Goal: Information Seeking & Learning: Learn about a topic

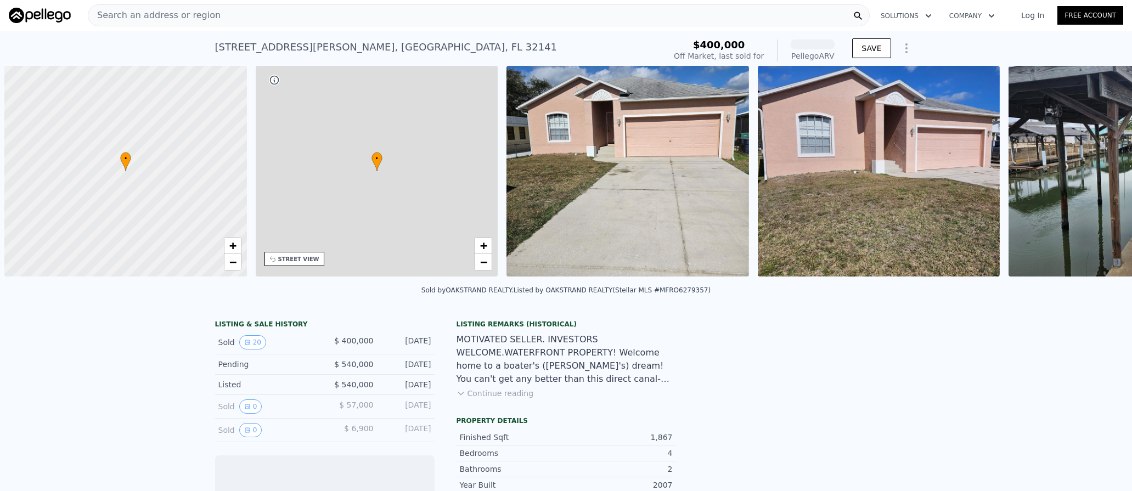
scroll to position [0, 4]
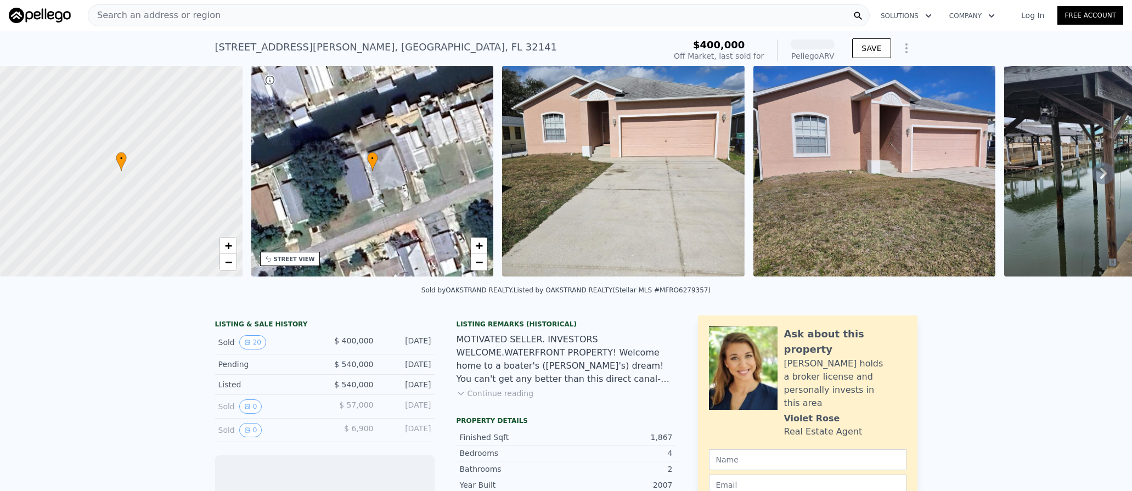
click at [599, 188] on img at bounding box center [623, 171] width 243 height 211
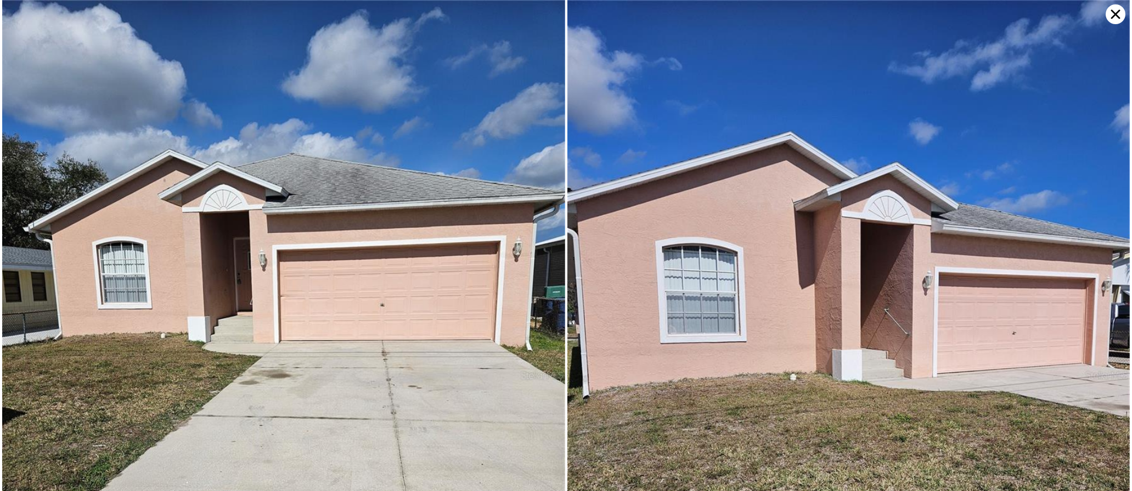
scroll to position [0, 256]
click at [877, 268] on img at bounding box center [848, 375] width 563 height 750
click at [1109, 14] on icon at bounding box center [1116, 14] width 20 height 20
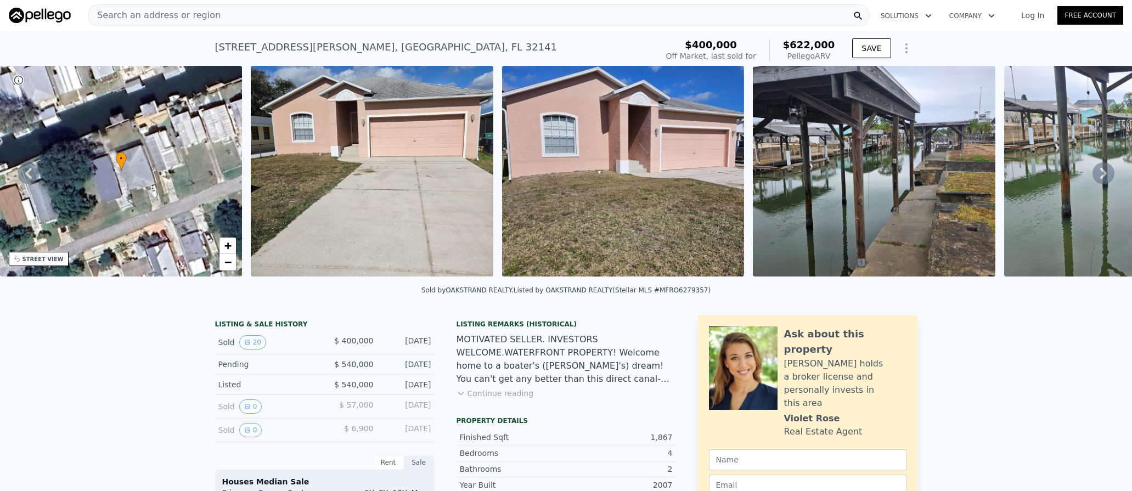
click at [1113, 17] on link "Free Account" at bounding box center [1090, 15] width 66 height 19
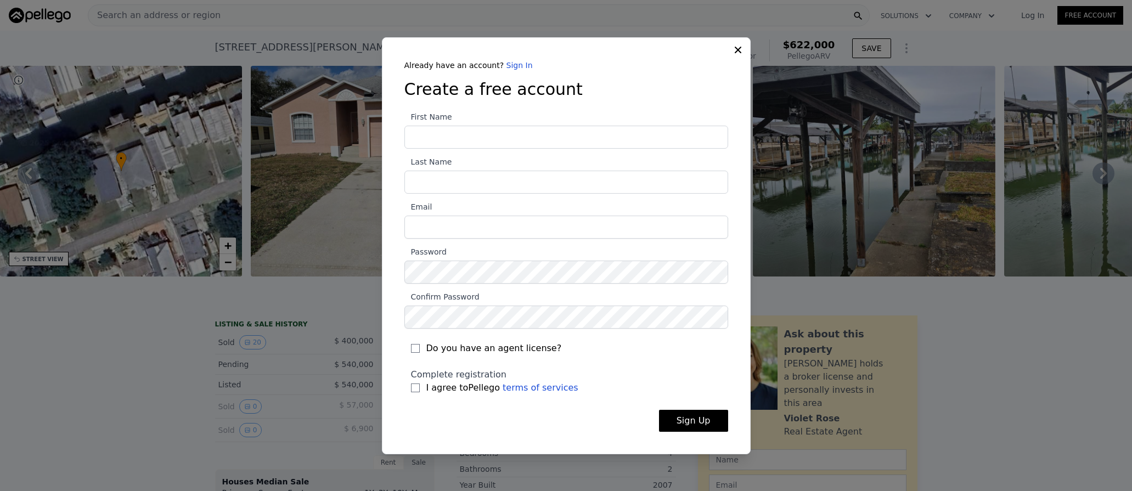
click at [737, 53] on div "Already have an account? Sign In Create a free account First Name Last Name Ema…" at bounding box center [566, 245] width 369 height 417
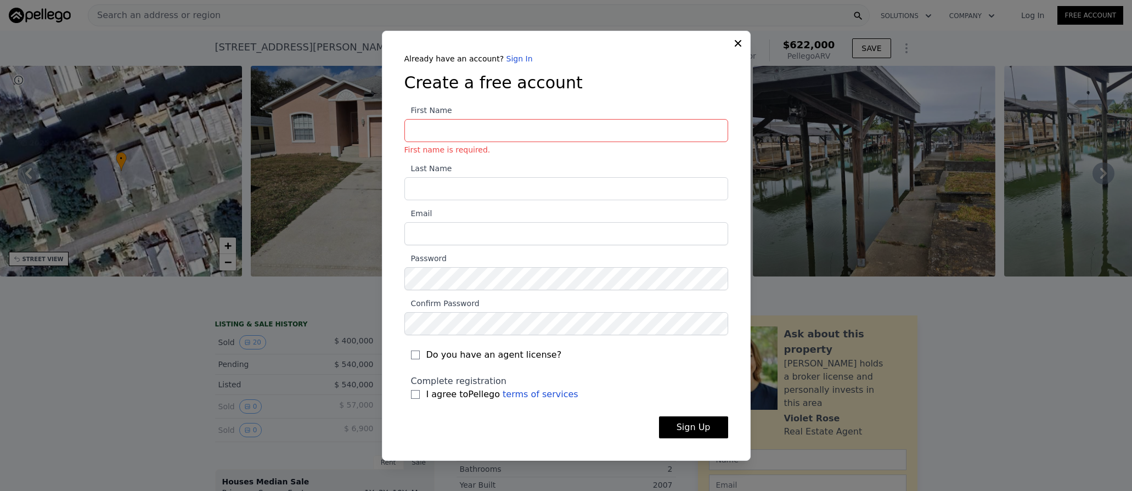
click at [737, 42] on icon at bounding box center [737, 43] width 11 height 11
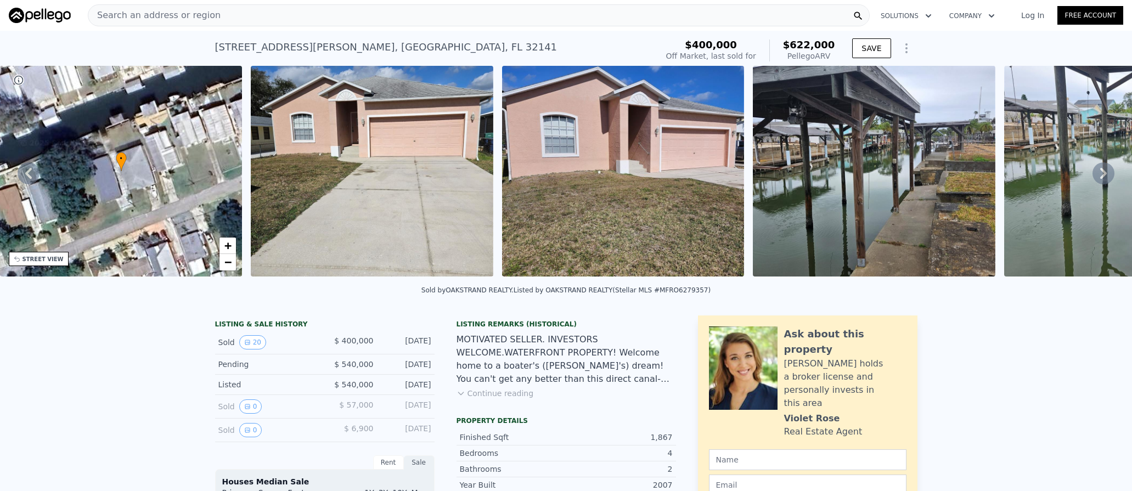
click at [1100, 174] on icon at bounding box center [1103, 173] width 7 height 11
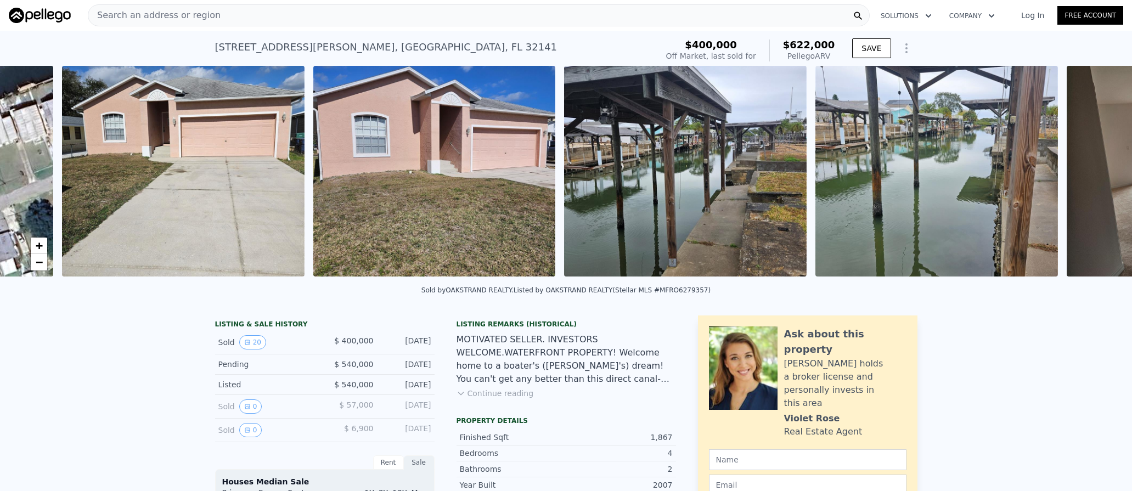
scroll to position [0, 502]
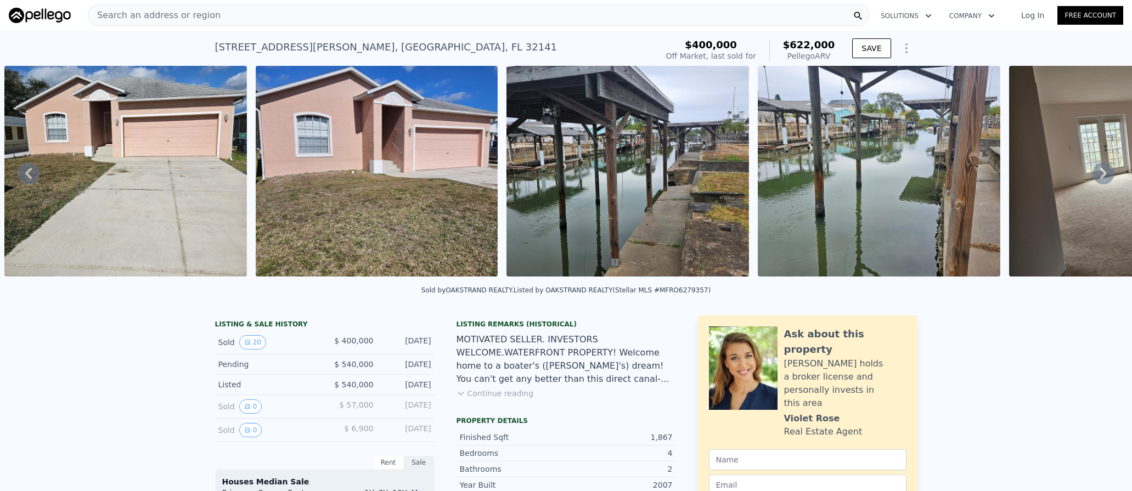
click at [1100, 174] on icon at bounding box center [1103, 173] width 7 height 11
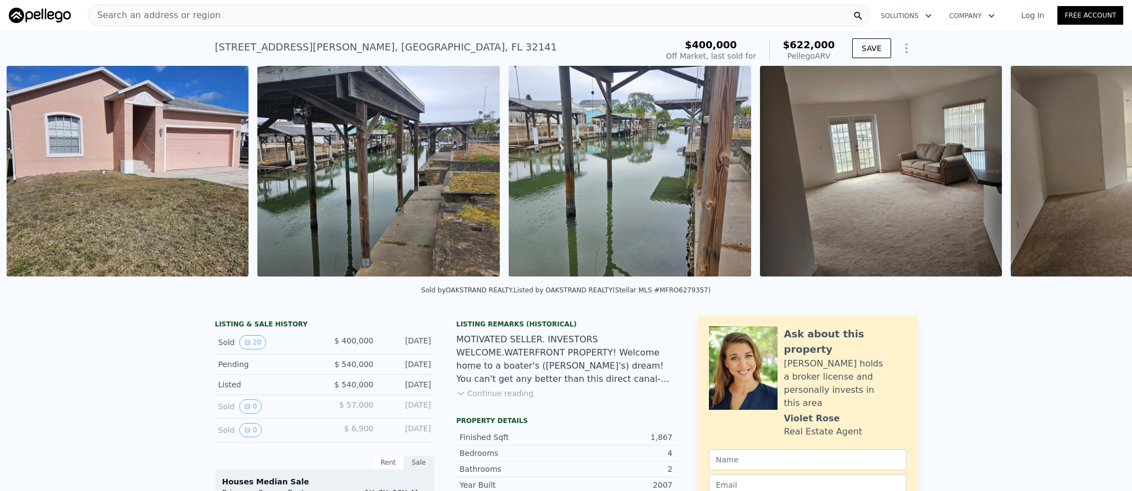
scroll to position [0, 753]
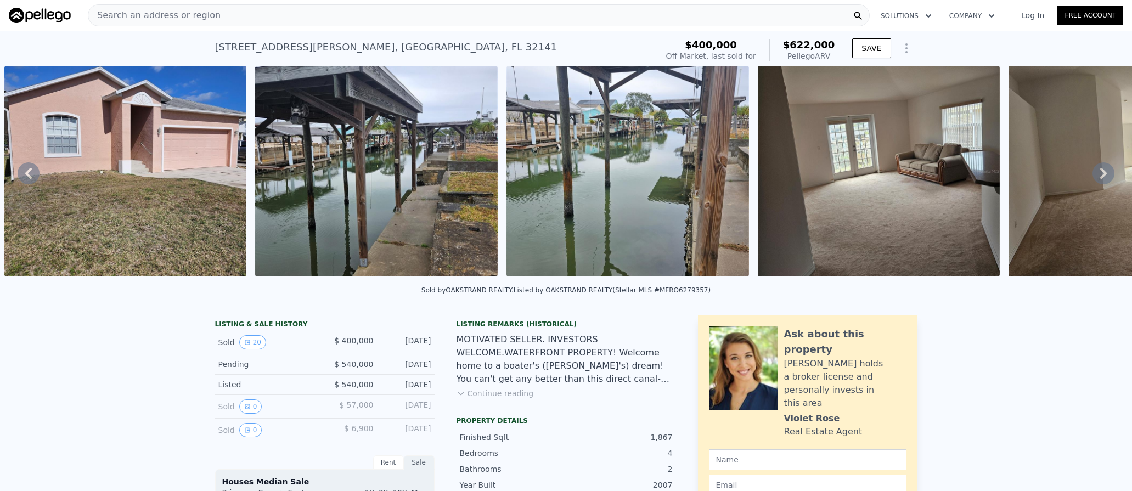
click at [1100, 174] on icon at bounding box center [1103, 173] width 7 height 11
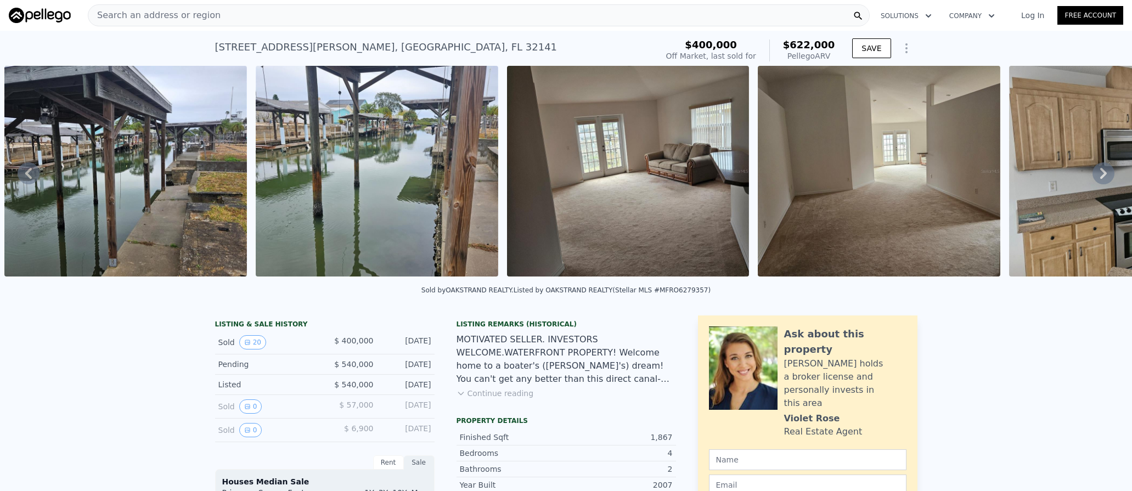
click at [1100, 174] on icon at bounding box center [1103, 173] width 7 height 11
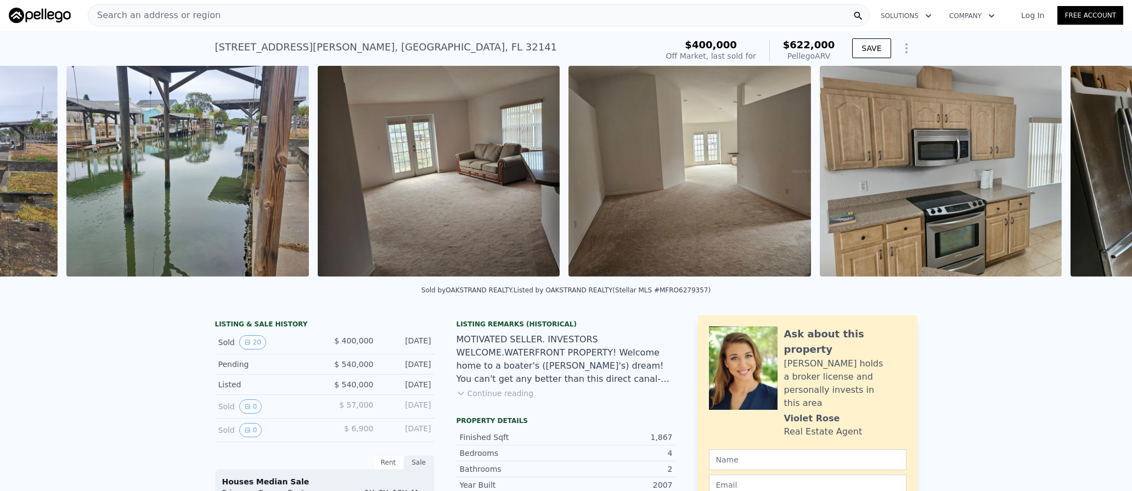
scroll to position [0, 1255]
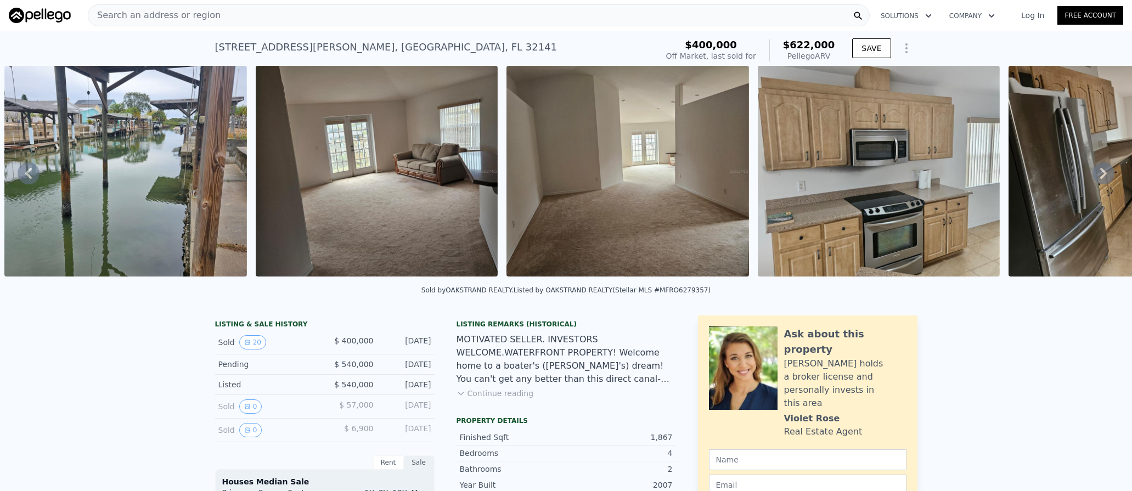
click at [1100, 174] on icon at bounding box center [1103, 173] width 7 height 11
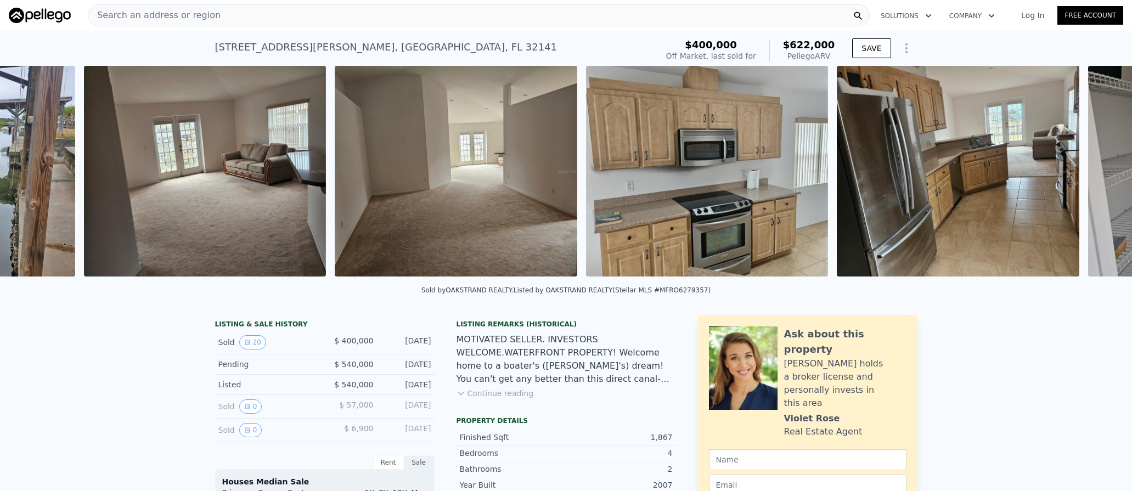
scroll to position [0, 1507]
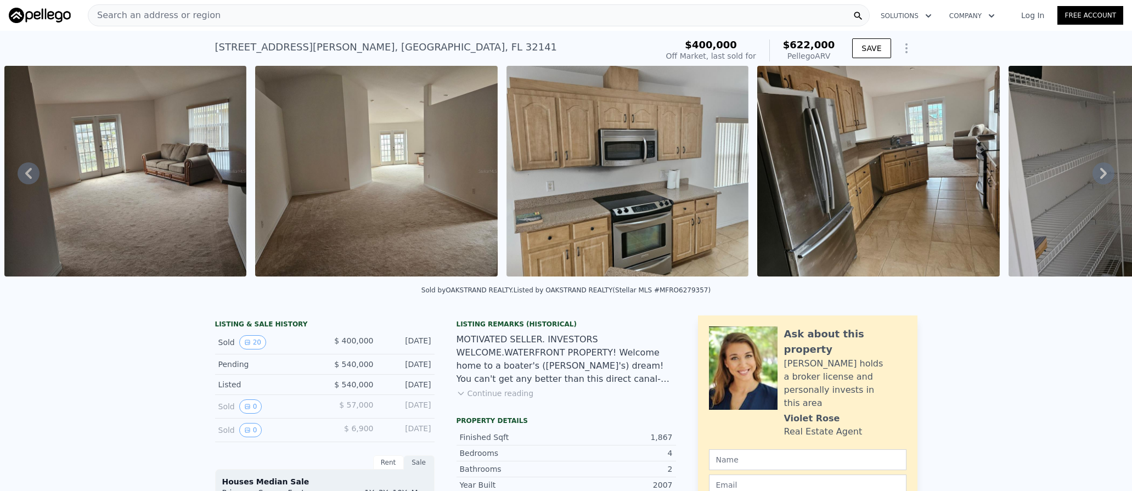
click at [1100, 174] on icon at bounding box center [1103, 173] width 7 height 11
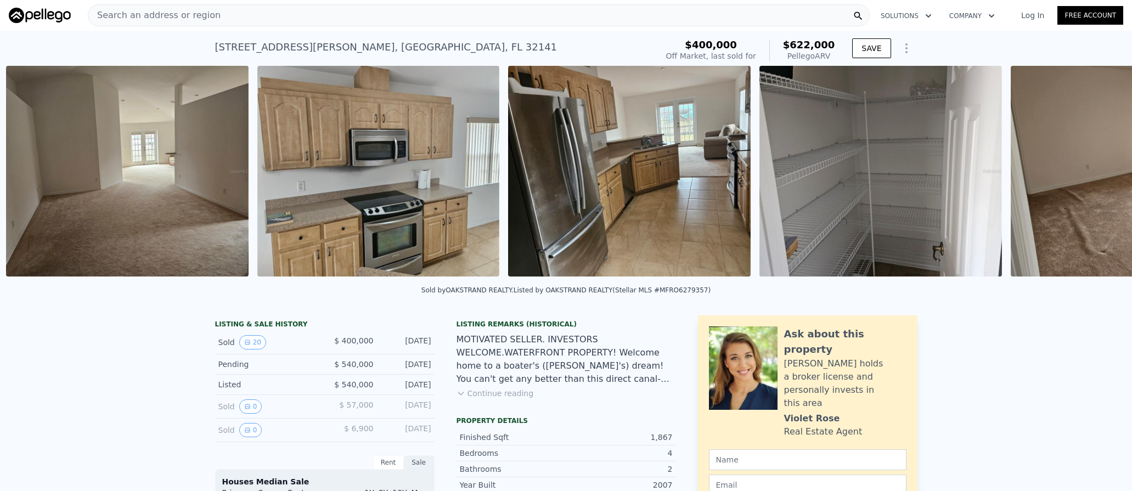
scroll to position [0, 1757]
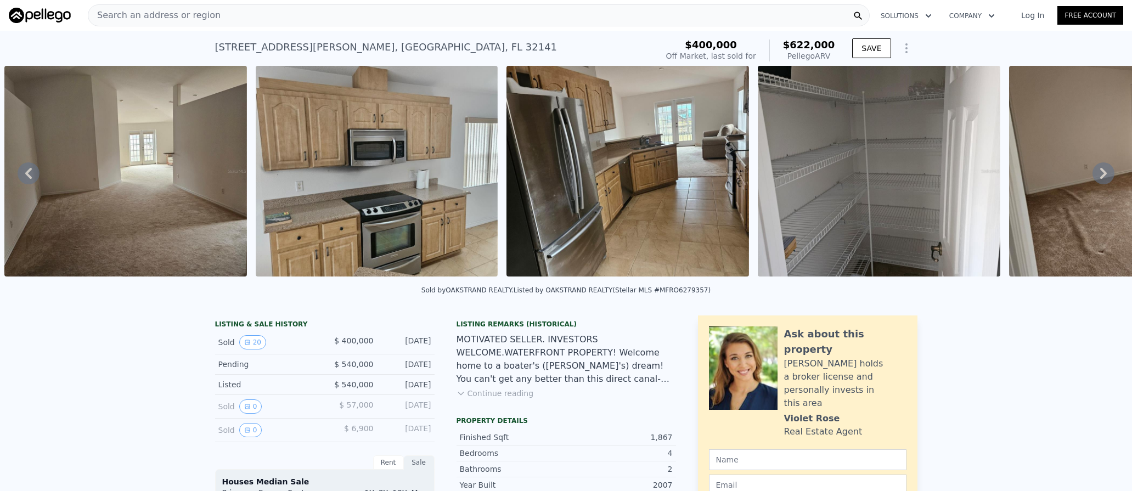
click at [1092, 177] on icon at bounding box center [1103, 173] width 22 height 22
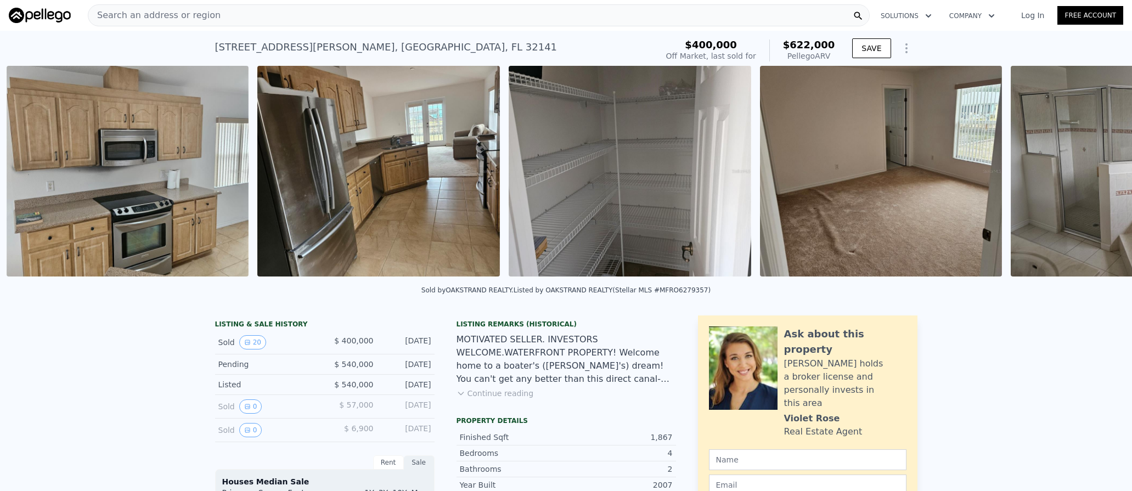
scroll to position [0, 2009]
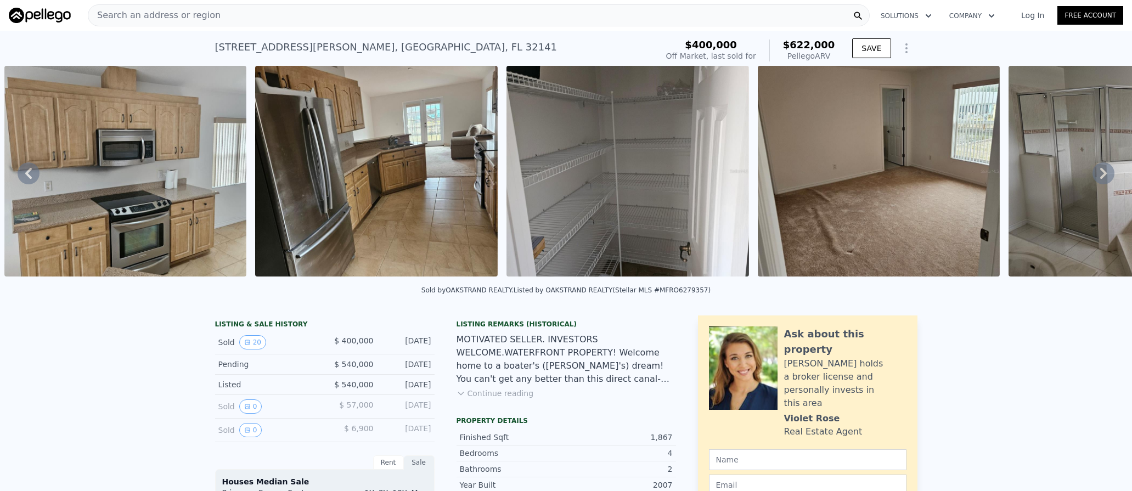
click at [1100, 174] on icon at bounding box center [1103, 173] width 7 height 11
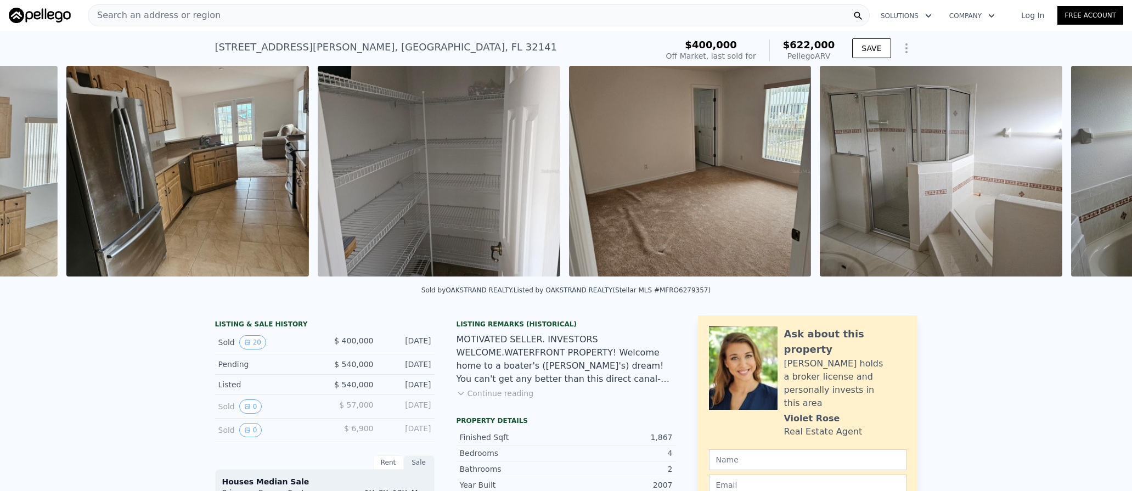
scroll to position [0, 2259]
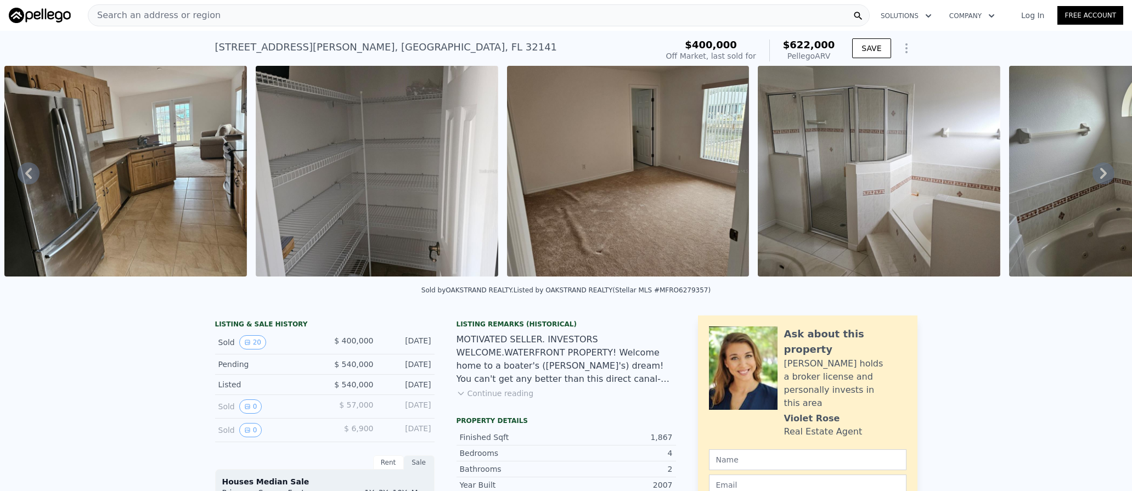
click at [1092, 178] on icon at bounding box center [1103, 173] width 22 height 22
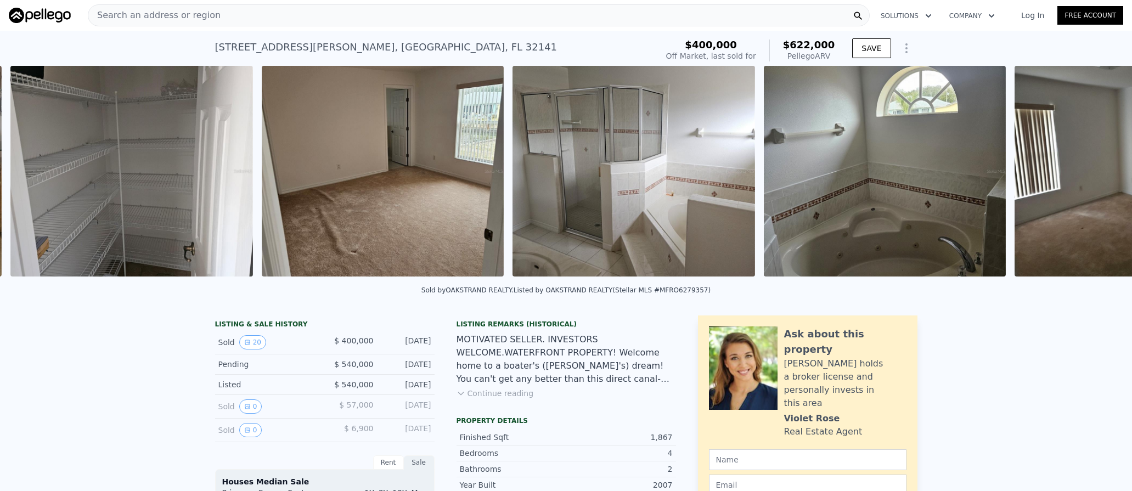
scroll to position [0, 2511]
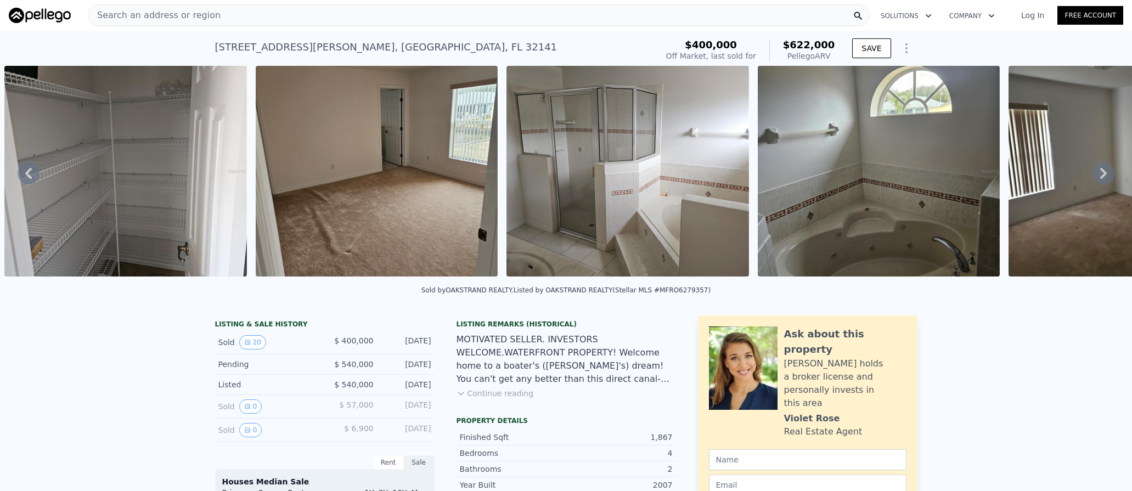
click at [1092, 177] on icon at bounding box center [1103, 173] width 22 height 22
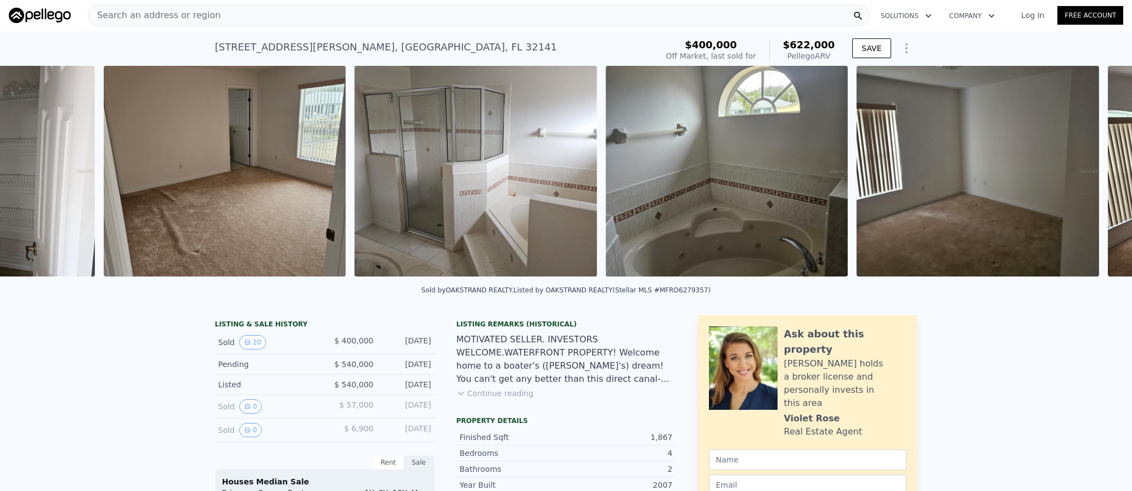
scroll to position [0, 2762]
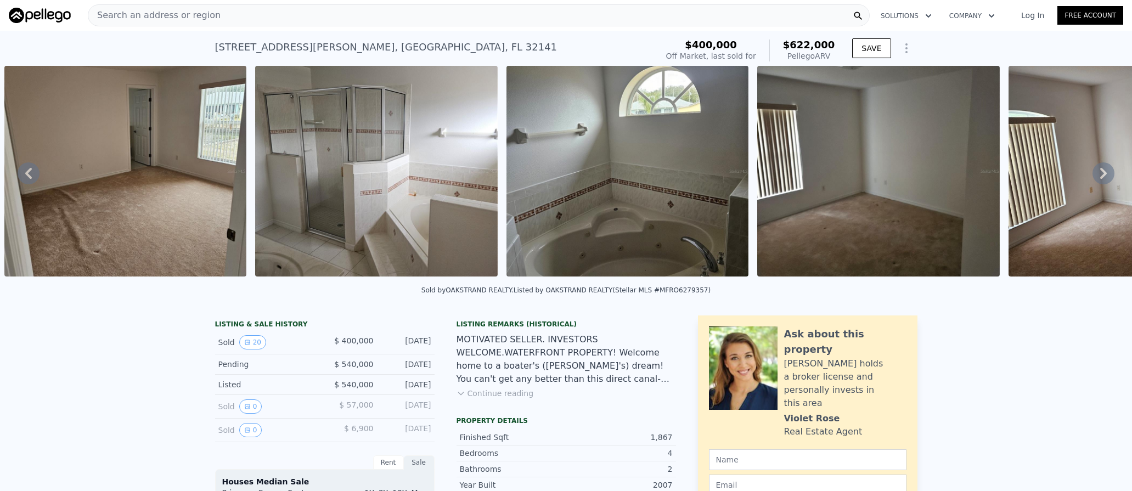
click at [1092, 177] on icon at bounding box center [1103, 173] width 22 height 22
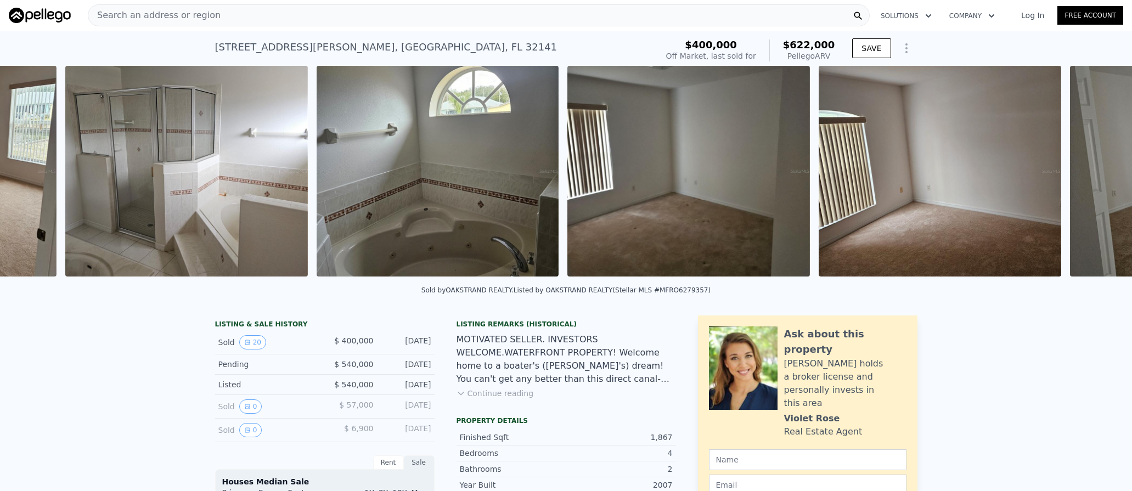
scroll to position [0, 3013]
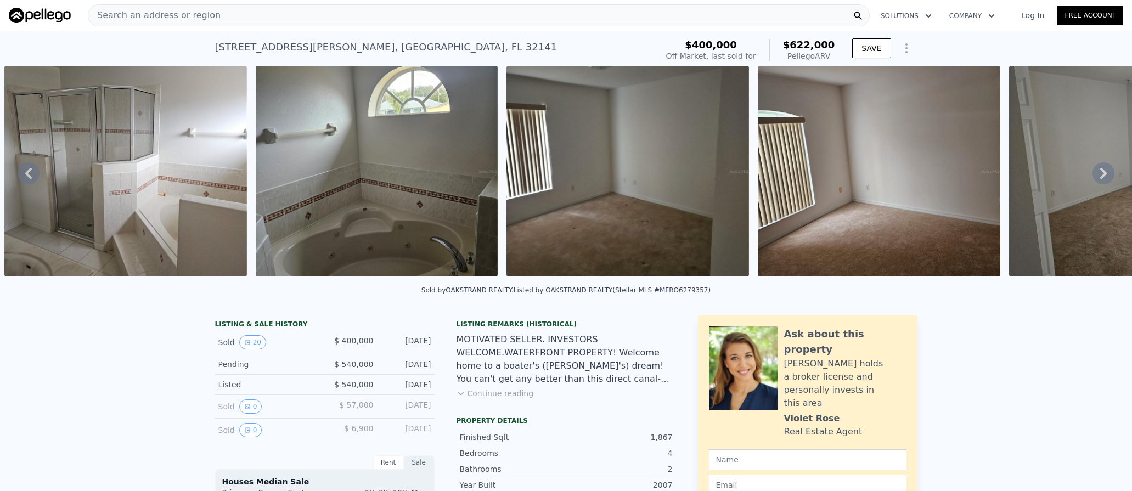
click at [1092, 177] on div "• + − • + − STREET VIEW Loading... SATELLITE VIEW" at bounding box center [566, 173] width 1132 height 215
click at [1092, 177] on icon at bounding box center [1103, 173] width 22 height 22
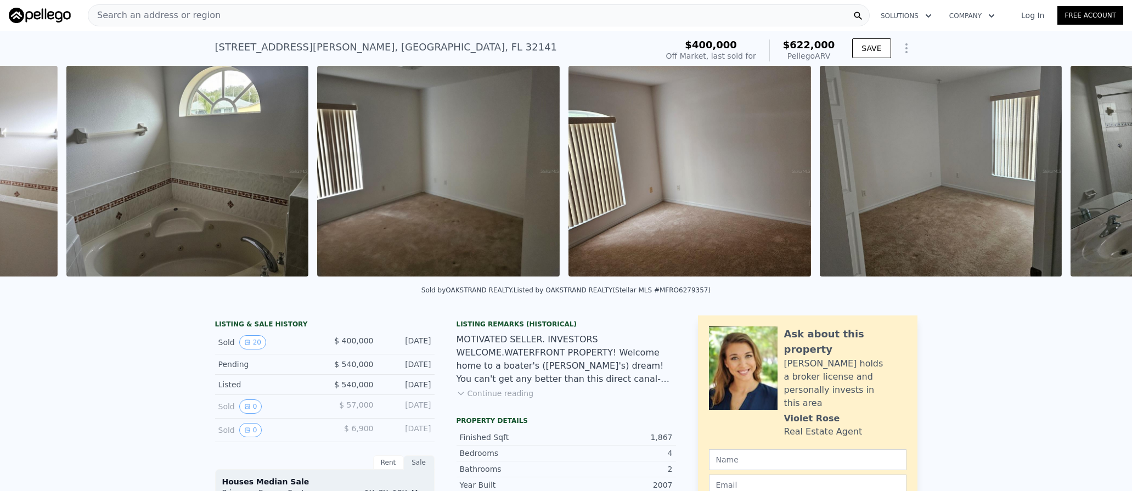
scroll to position [0, 3264]
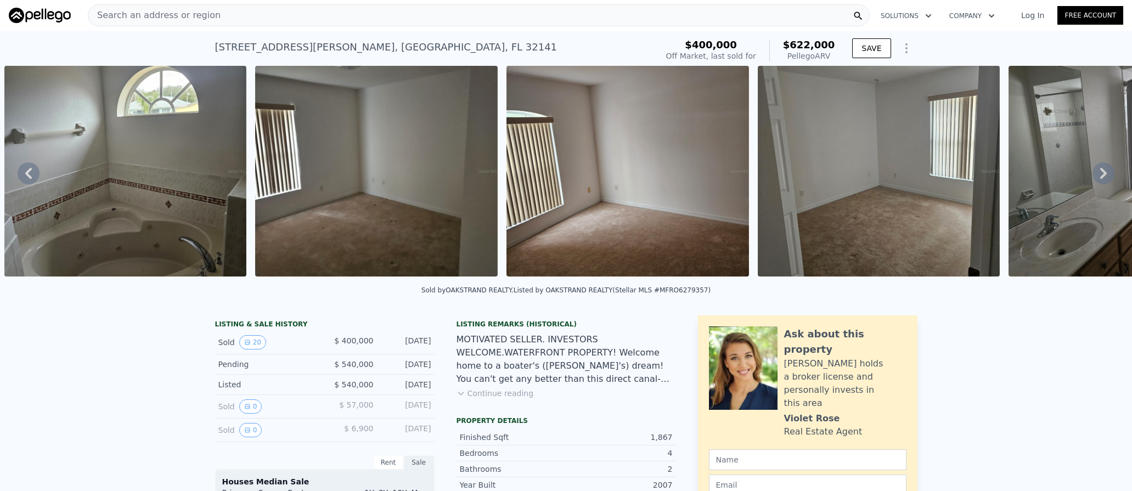
click at [1100, 179] on icon at bounding box center [1103, 173] width 7 height 11
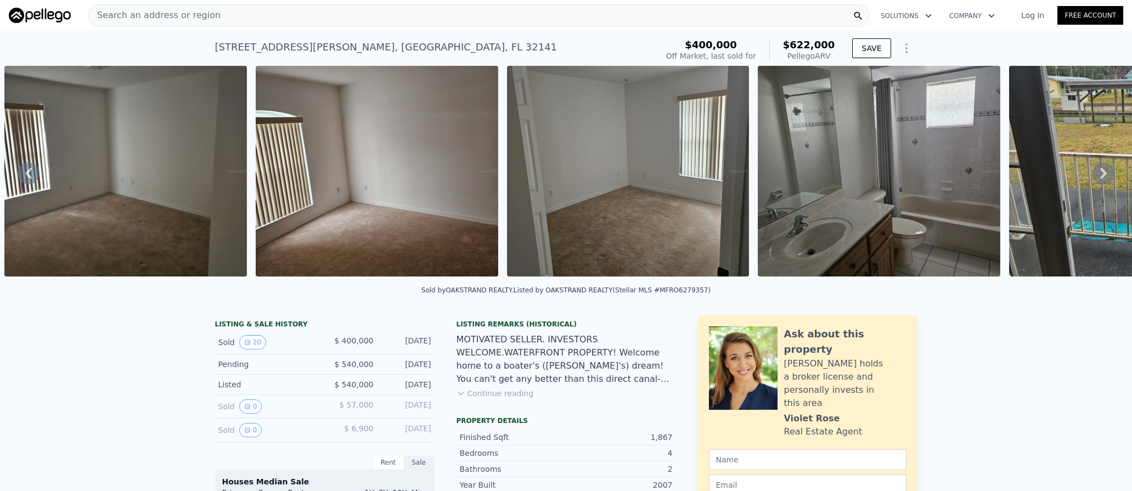
click at [1100, 179] on icon at bounding box center [1103, 173] width 7 height 11
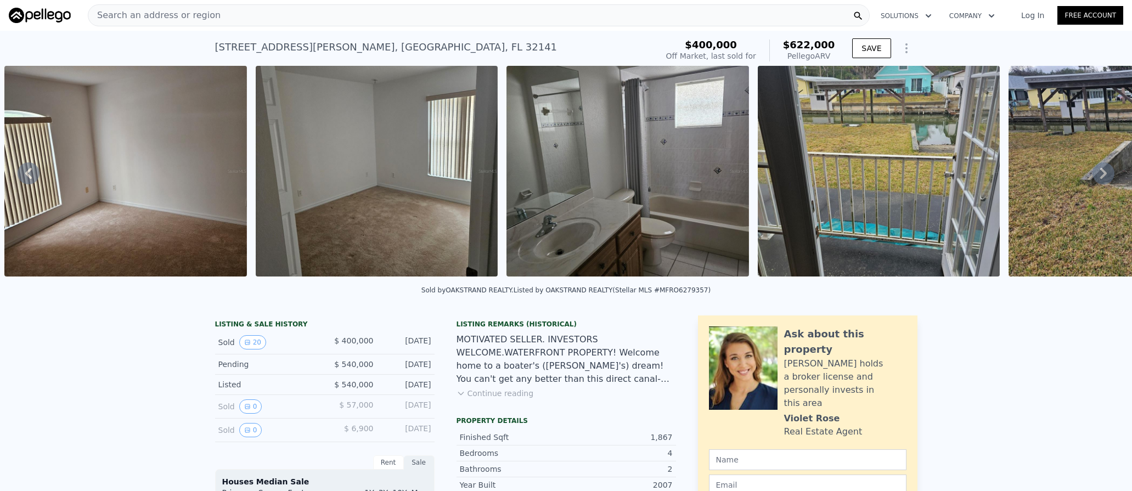
click at [1100, 179] on icon at bounding box center [1103, 173] width 7 height 11
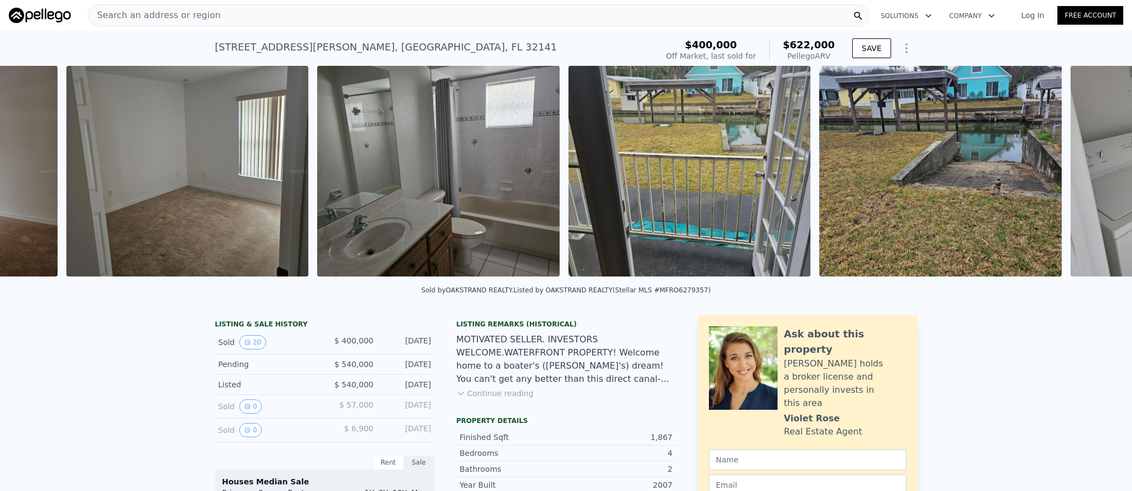
scroll to position [0, 4017]
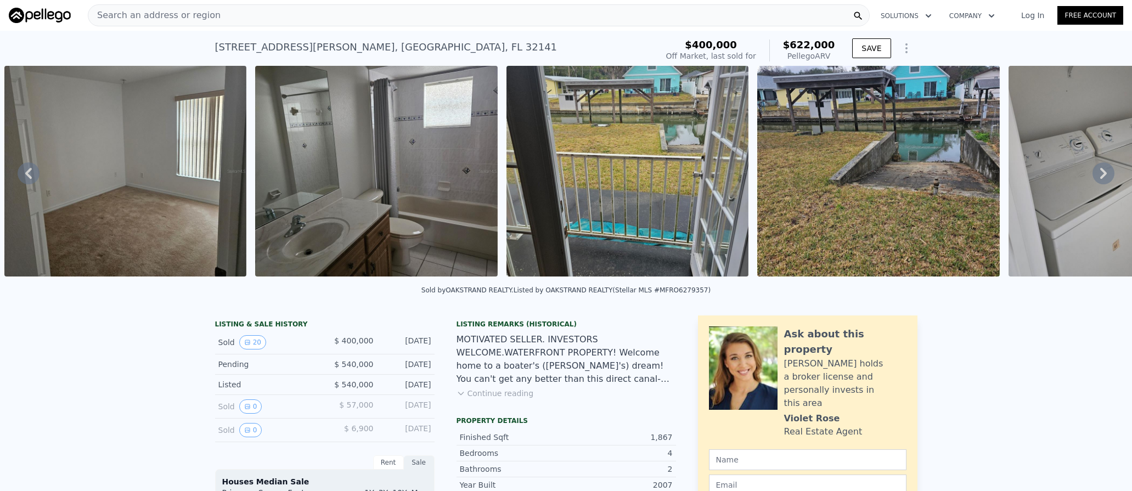
click at [1100, 175] on icon at bounding box center [1103, 173] width 7 height 11
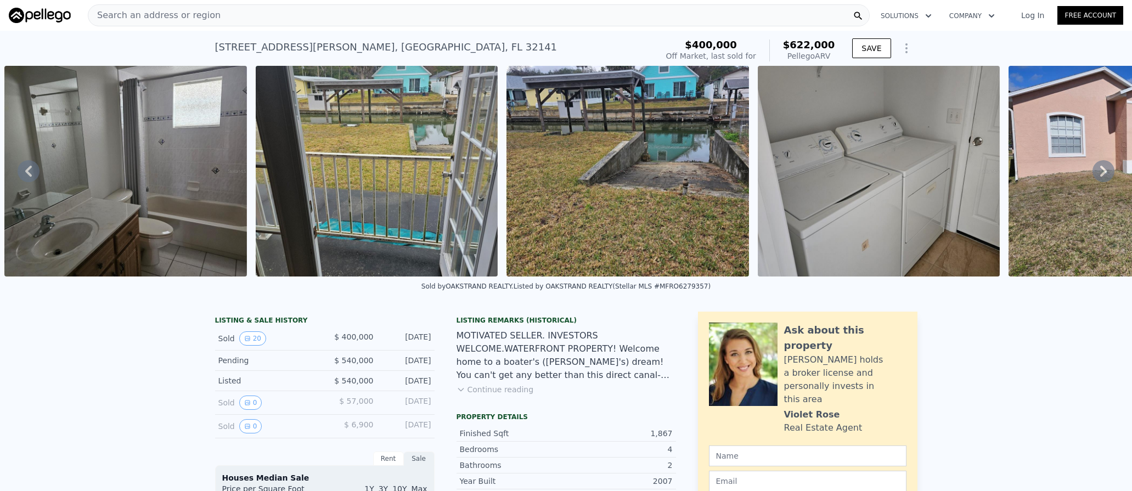
click at [1094, 175] on icon at bounding box center [1103, 171] width 22 height 22
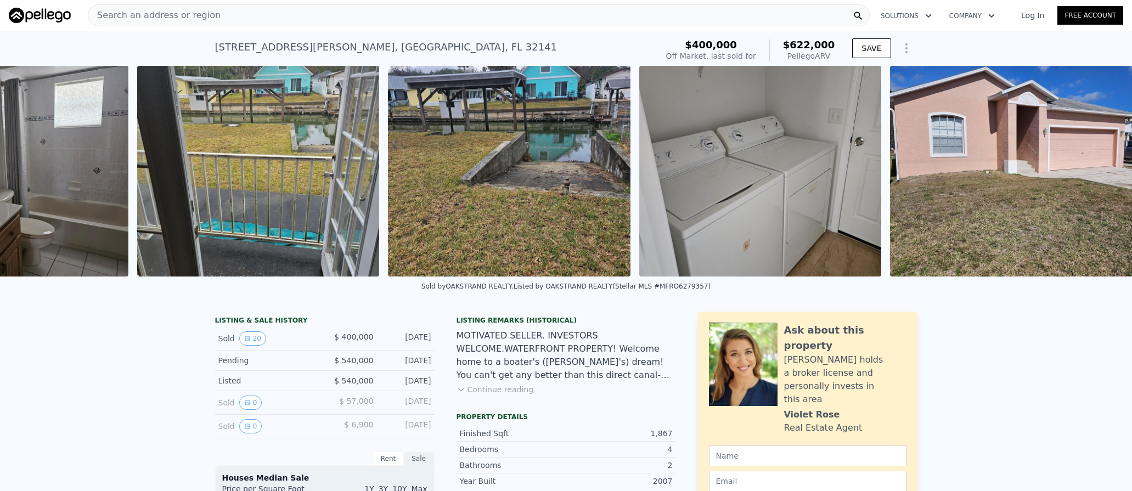
scroll to position [0, 4400]
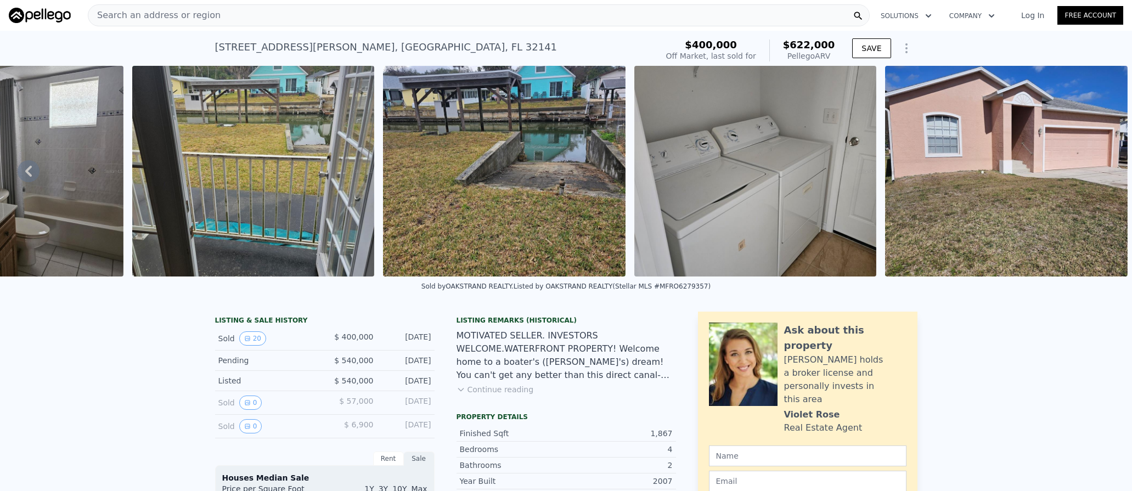
click at [1094, 175] on img at bounding box center [1006, 171] width 243 height 211
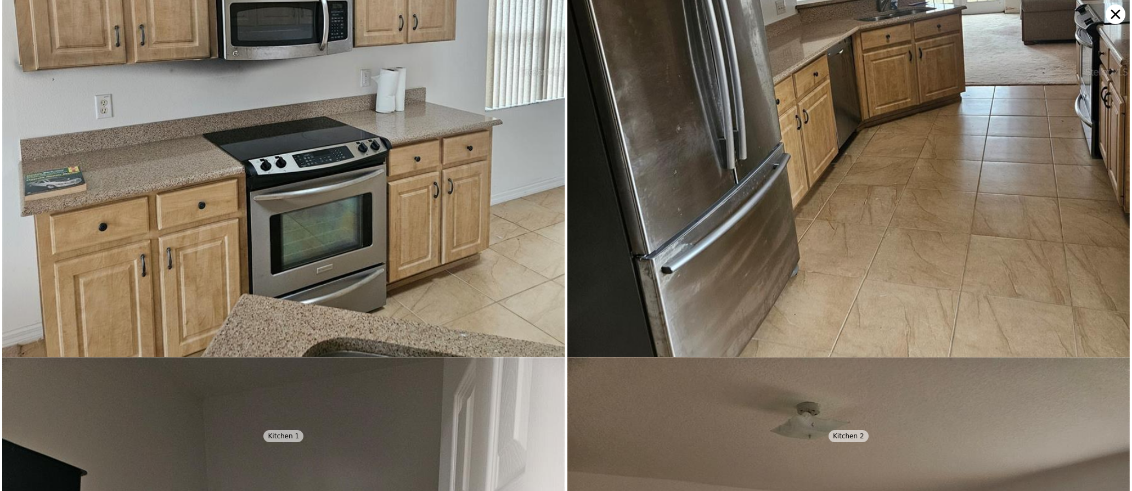
scroll to position [5945, 0]
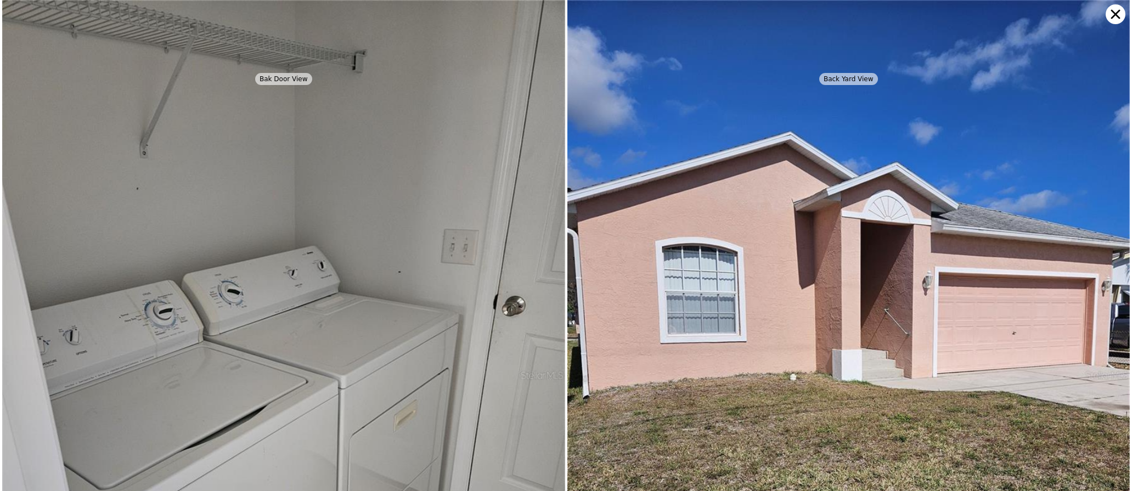
click at [1115, 12] on icon at bounding box center [1116, 14] width 20 height 20
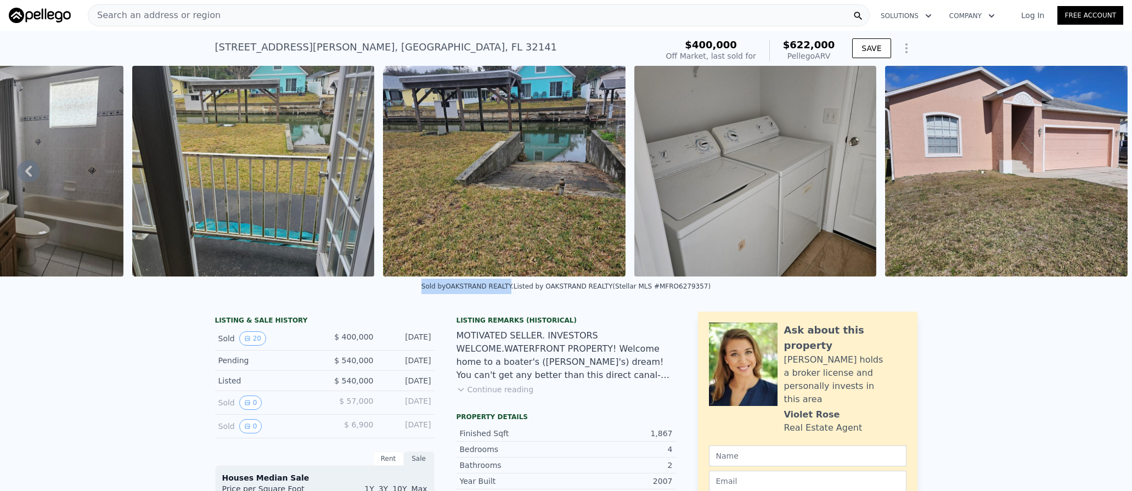
drag, startPoint x: 437, startPoint y: 293, endPoint x: 516, endPoint y: 292, distance: 79.6
click at [514, 290] on div "Sold by OAKSTRAND REALTY ." at bounding box center [467, 287] width 92 height 8
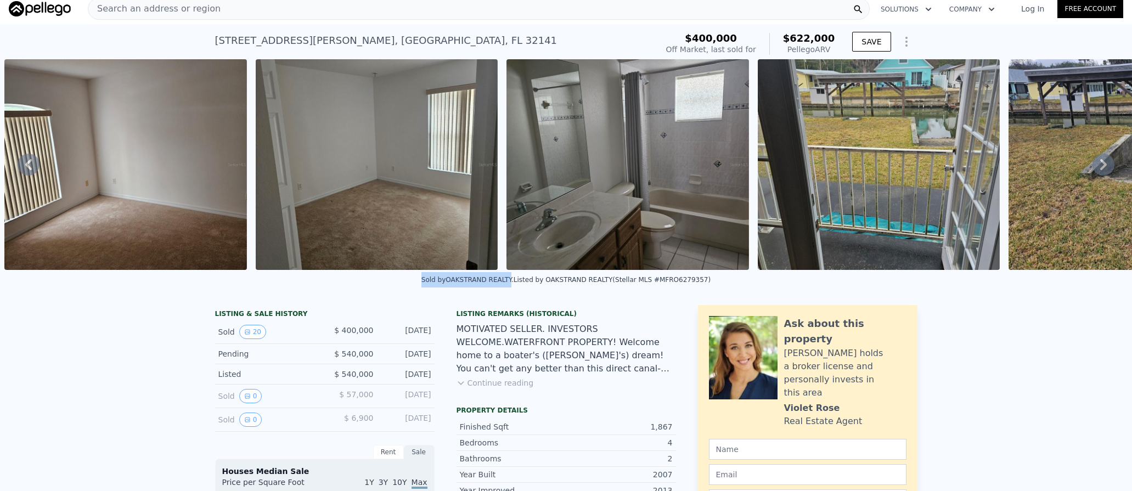
scroll to position [0, 0]
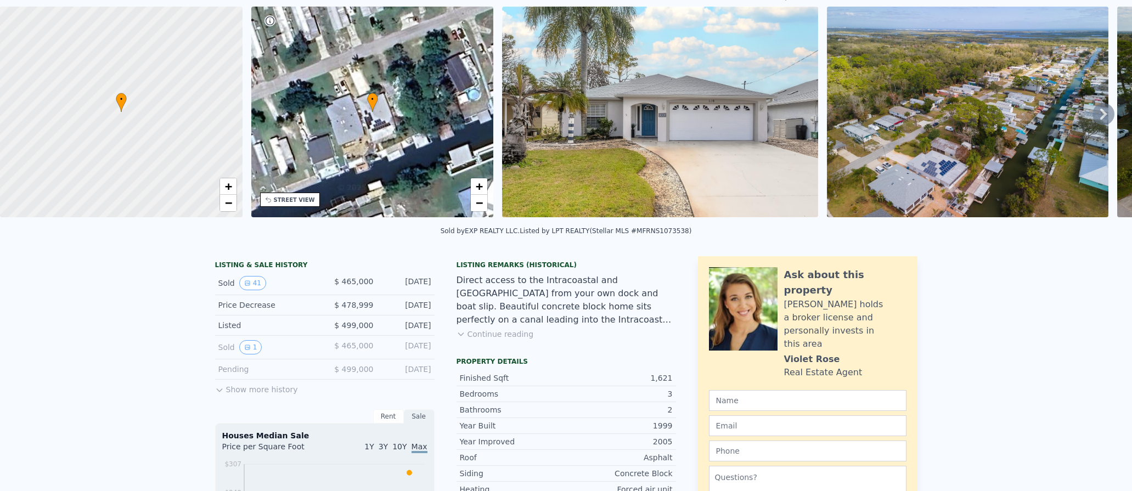
scroll to position [4, 0]
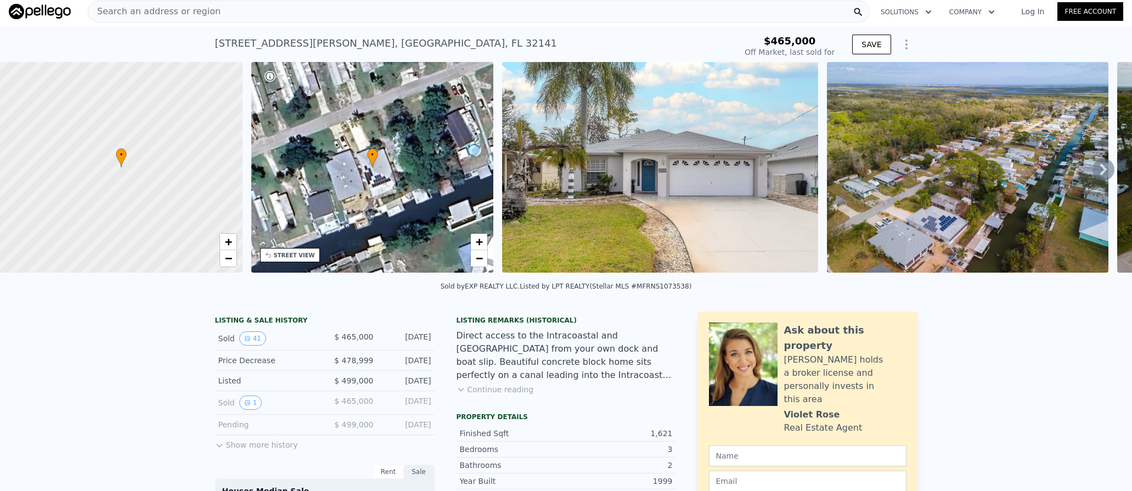
click at [997, 172] on img at bounding box center [967, 167] width 281 height 211
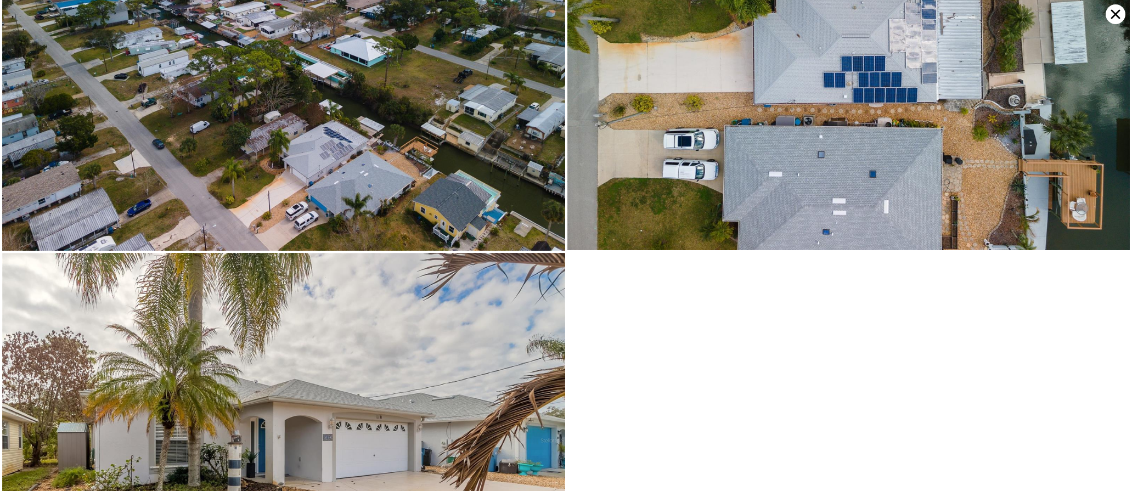
scroll to position [7601, 0]
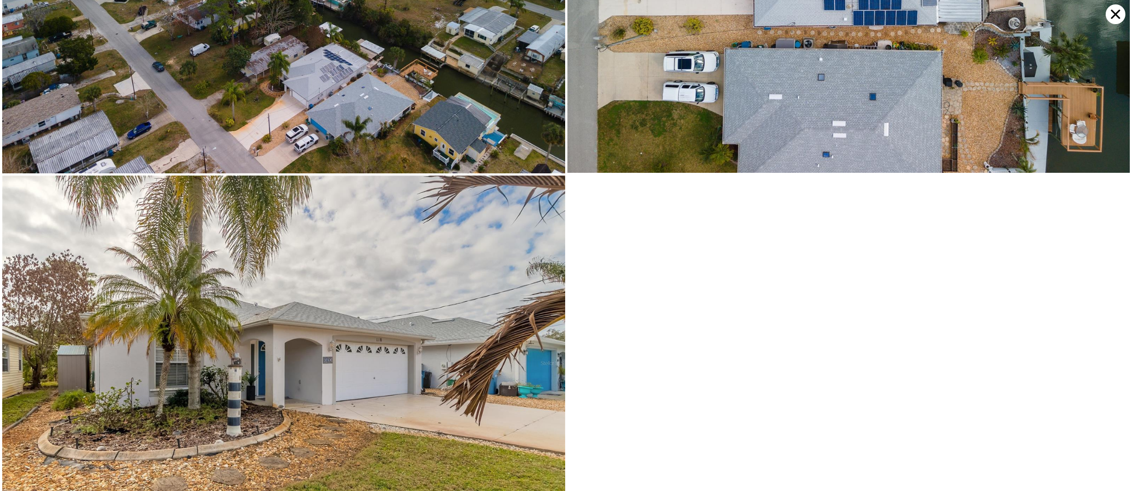
click at [297, 315] on img at bounding box center [283, 363] width 563 height 375
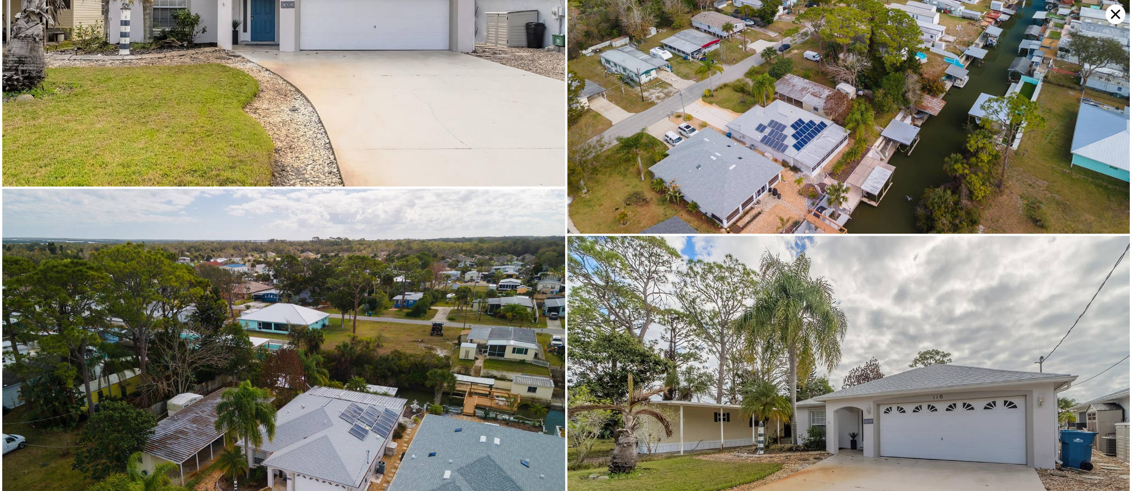
scroll to position [0, 0]
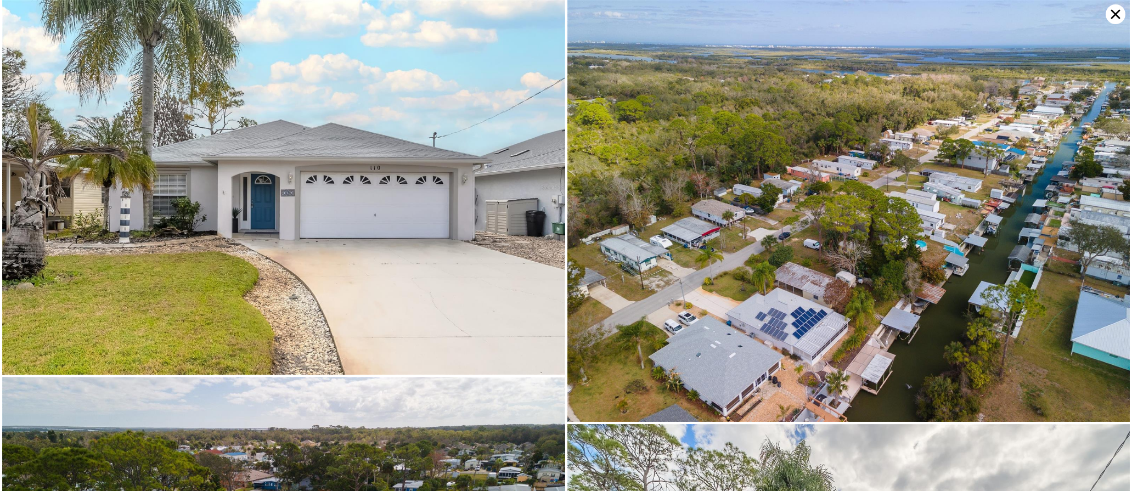
click at [1110, 12] on icon at bounding box center [1116, 14] width 20 height 20
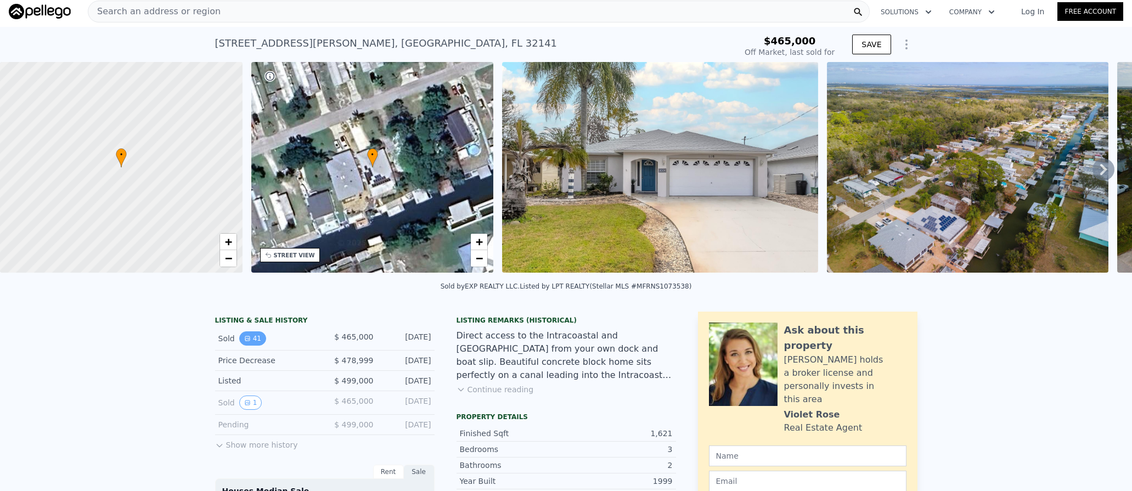
click at [247, 345] on button "41" at bounding box center [252, 338] width 27 height 14
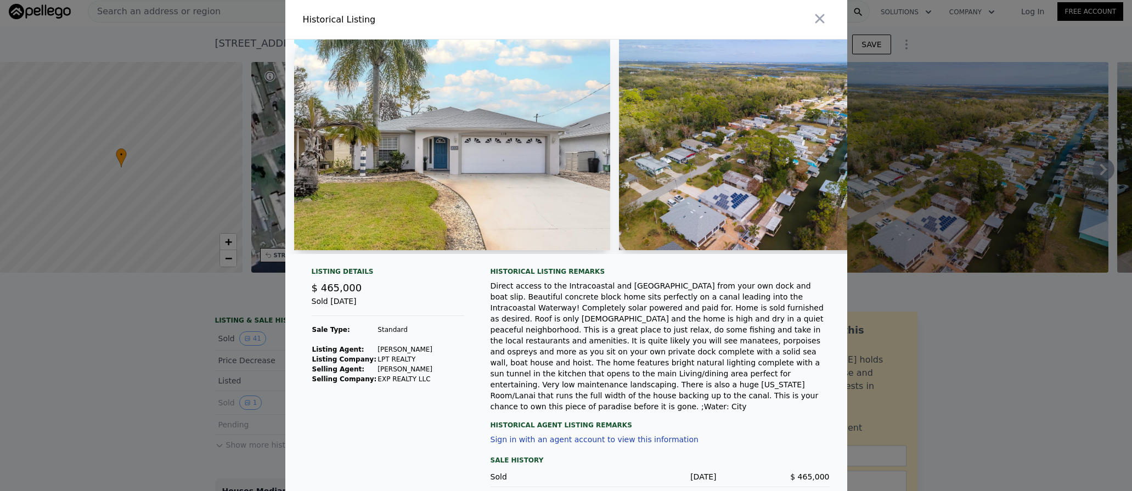
scroll to position [40, 0]
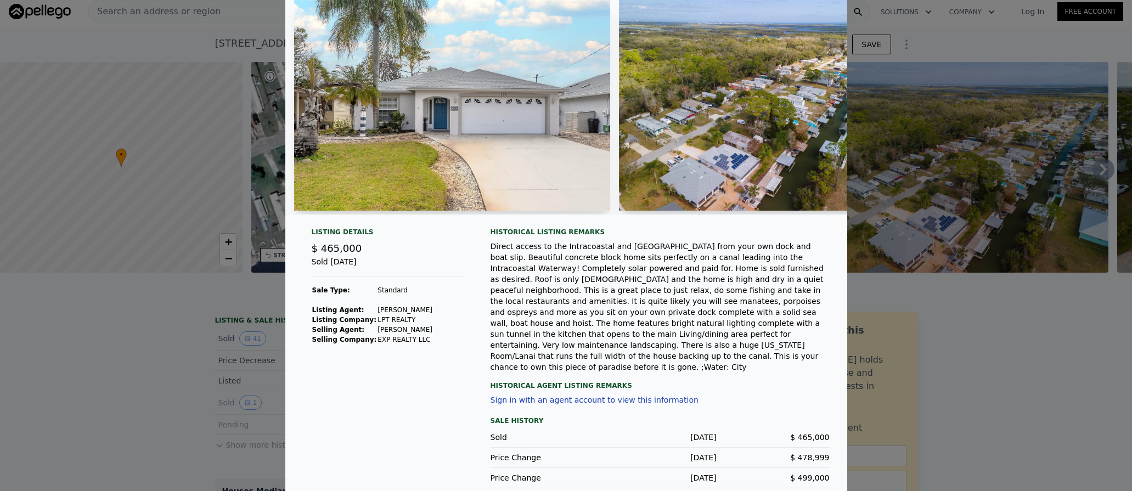
type input "$ 522,000"
type input "-$ 3,165"
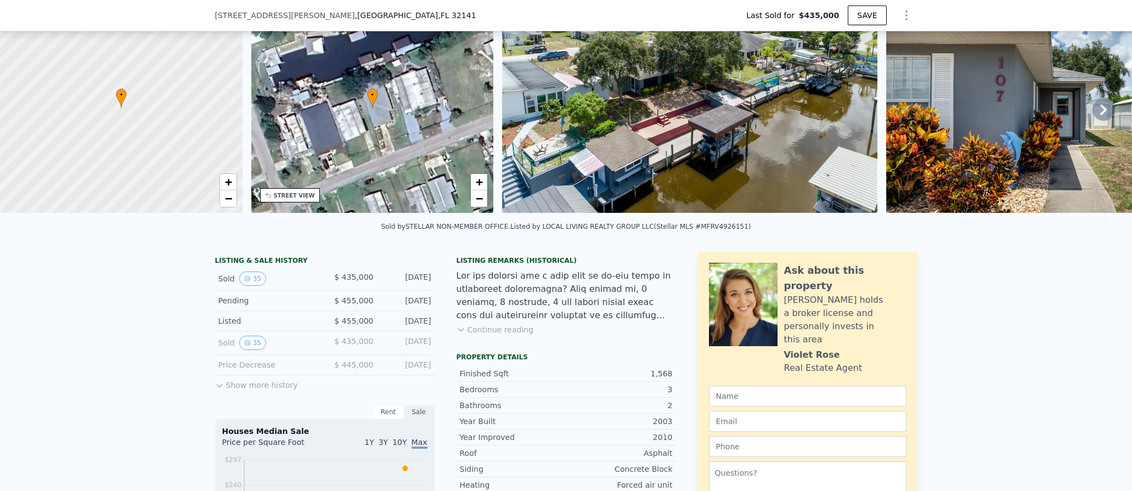
scroll to position [106, 0]
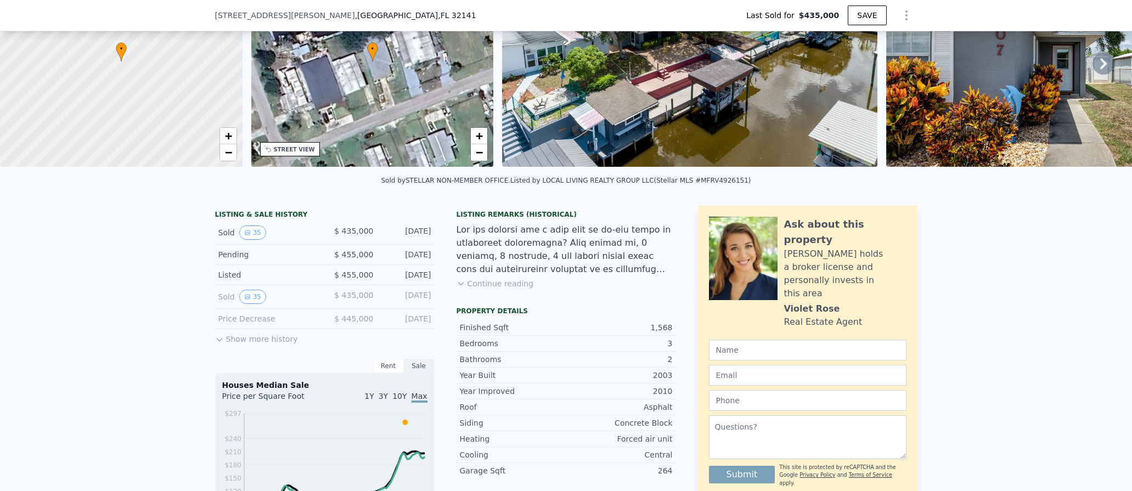
click at [479, 289] on button "Continue reading" at bounding box center [494, 283] width 77 height 11
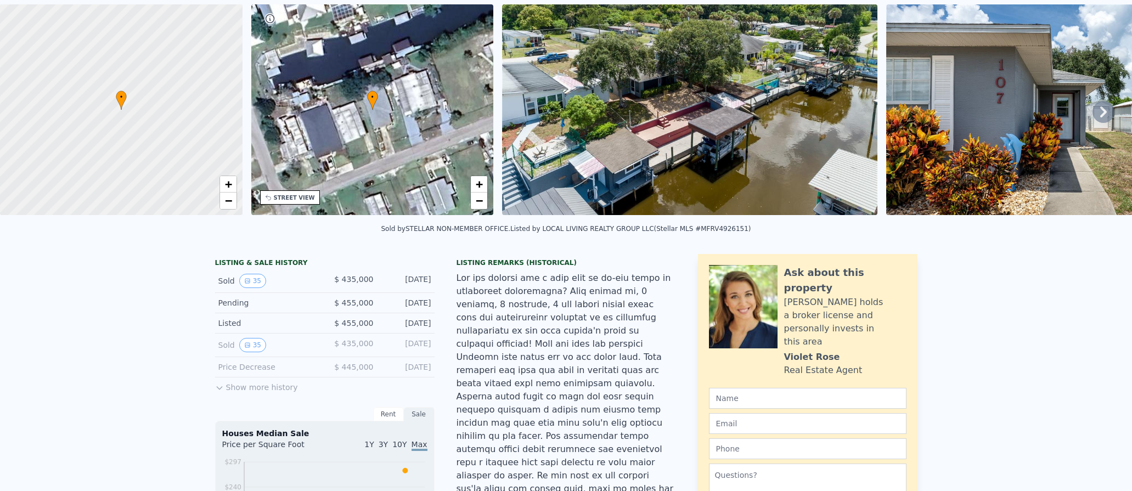
scroll to position [0, 0]
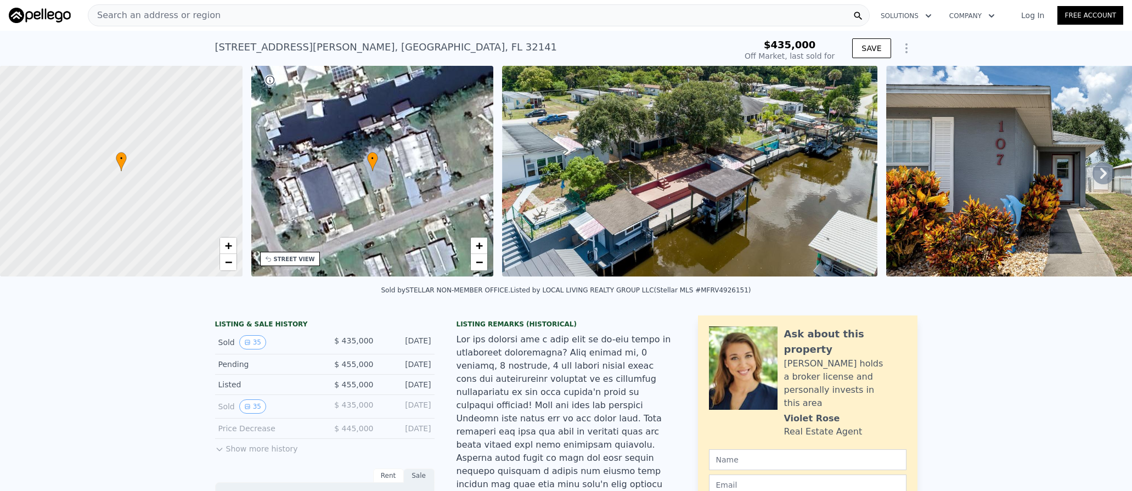
click at [972, 125] on img at bounding box center [1031, 171] width 290 height 211
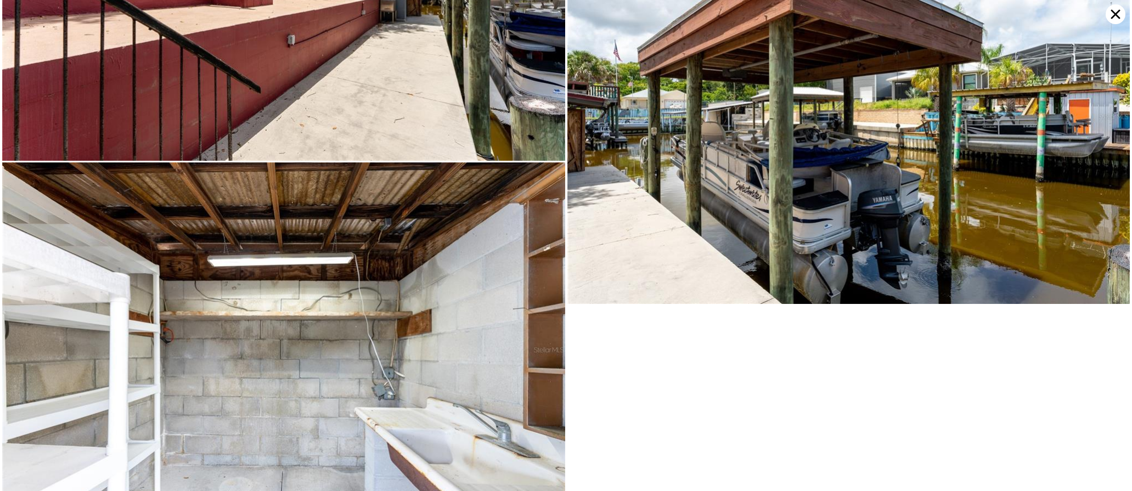
scroll to position [6082, 0]
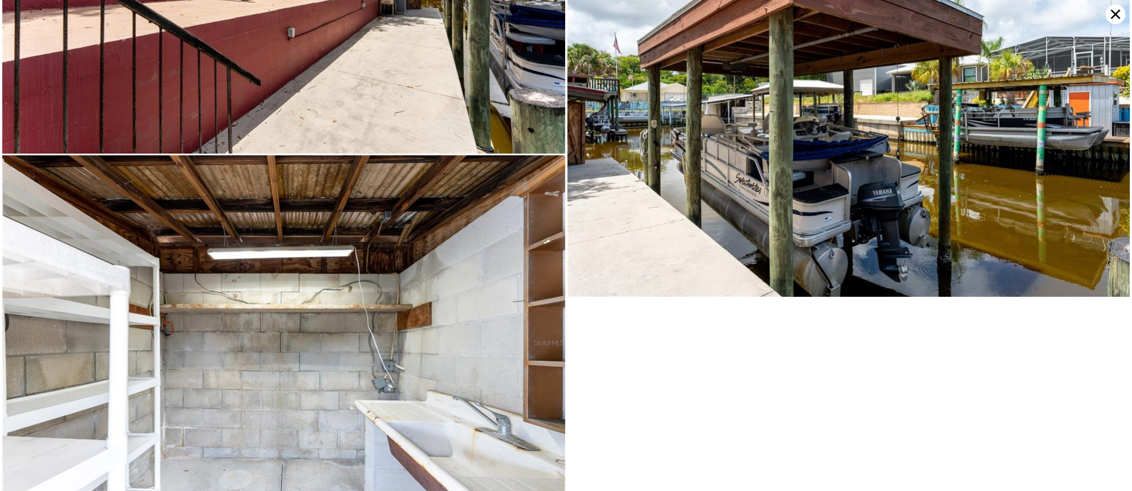
type input "$ 496,000"
type input "$ 4,706"
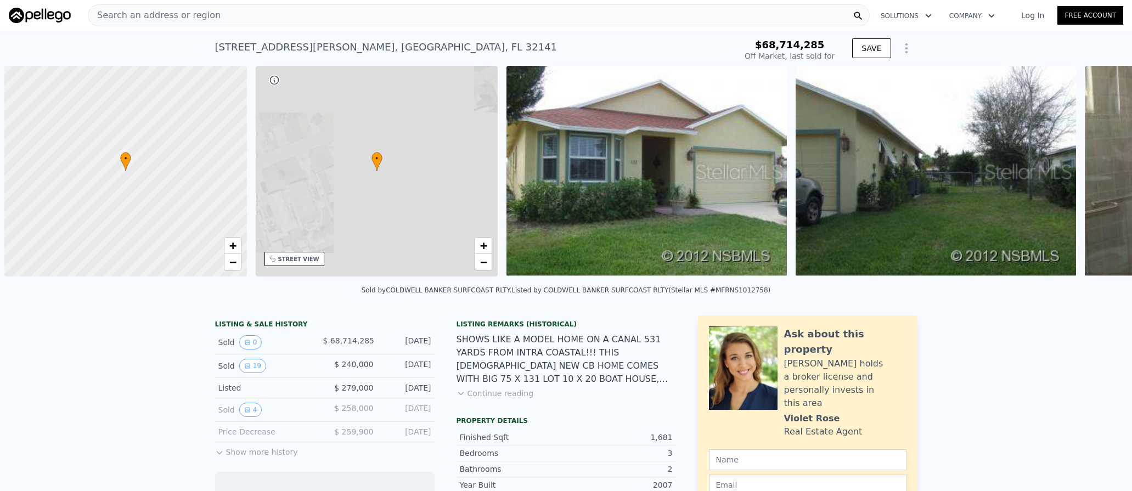
scroll to position [0, 4]
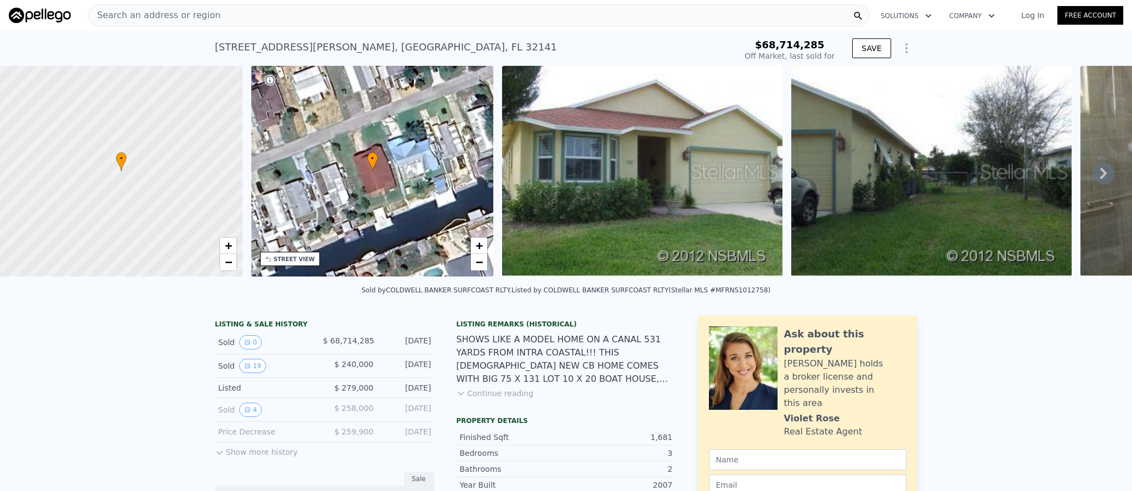
click at [649, 131] on img at bounding box center [642, 171] width 280 height 211
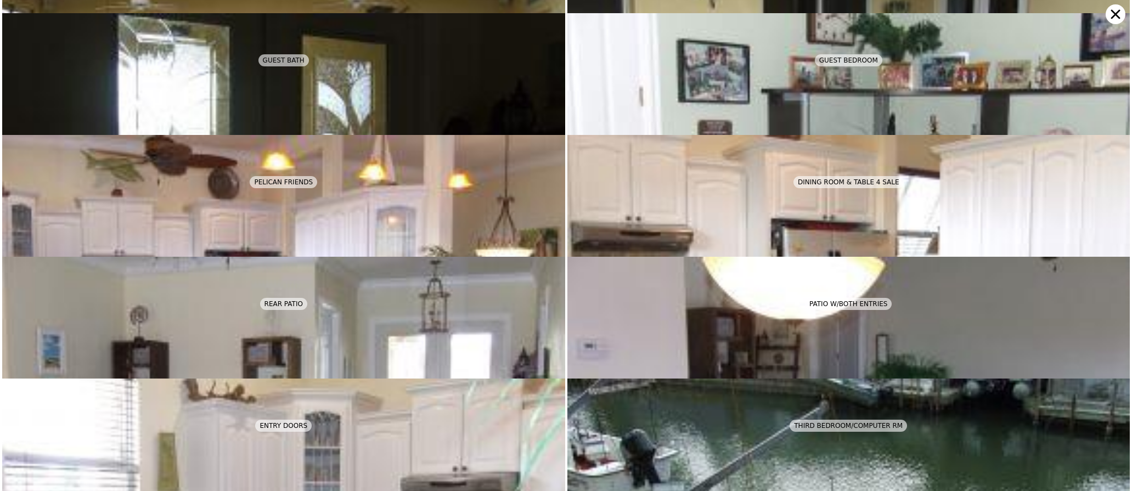
scroll to position [487, 0]
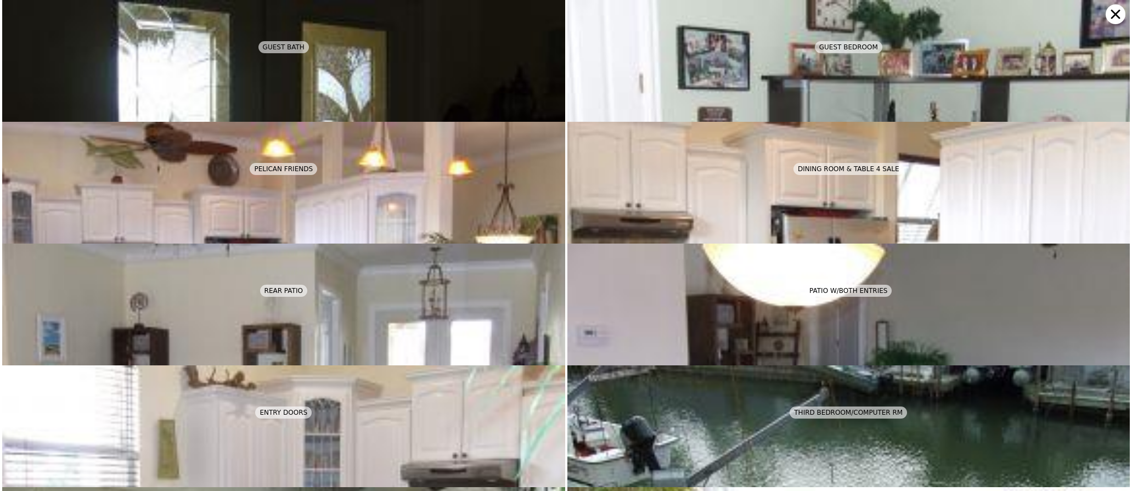
click at [834, 163] on div "DINING ROOM & TABLE 4 SALE" at bounding box center [848, 169] width 110 height 12
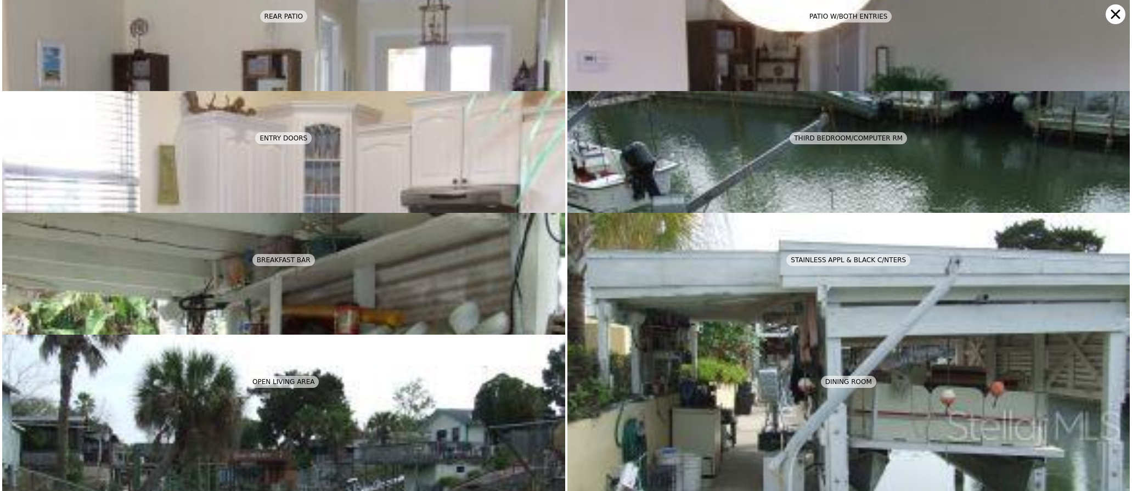
scroll to position [731, 0]
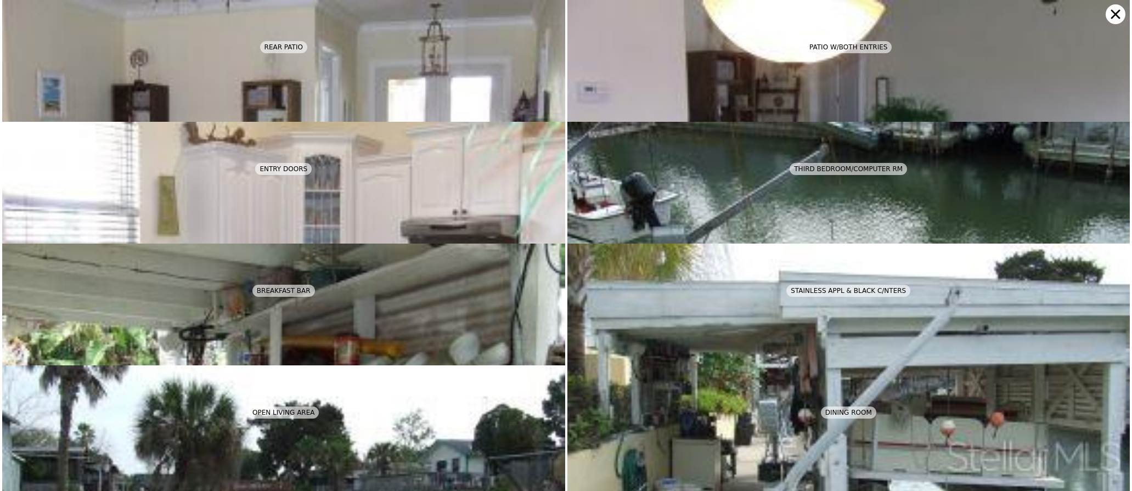
click at [1113, 12] on icon at bounding box center [1115, 14] width 9 height 9
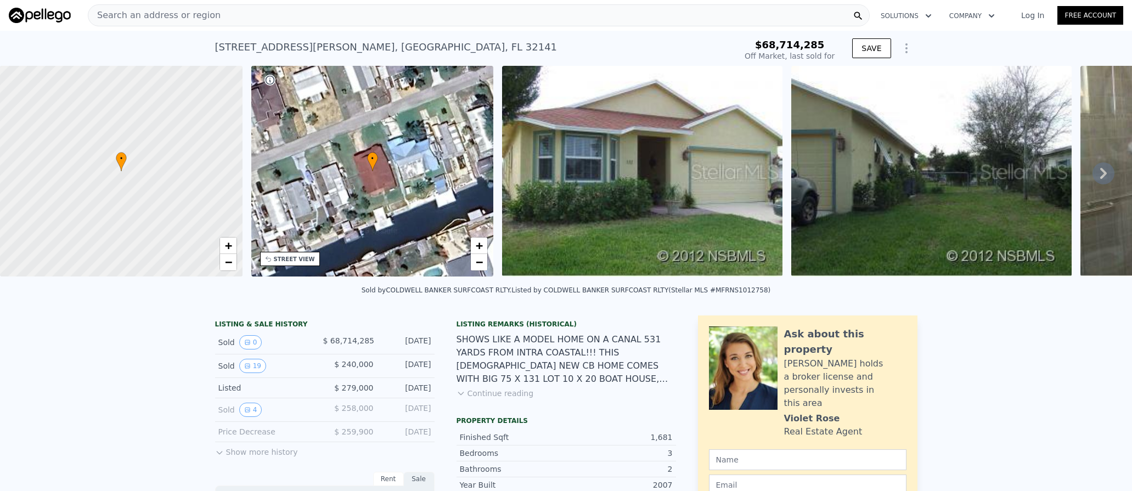
click at [472, 399] on button "Continue reading" at bounding box center [494, 393] width 77 height 11
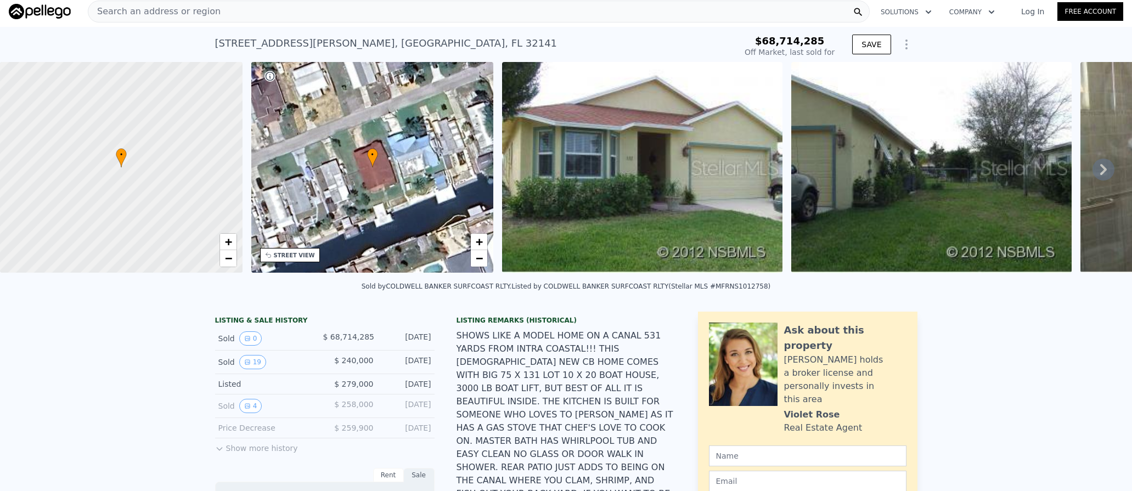
scroll to position [0, 0]
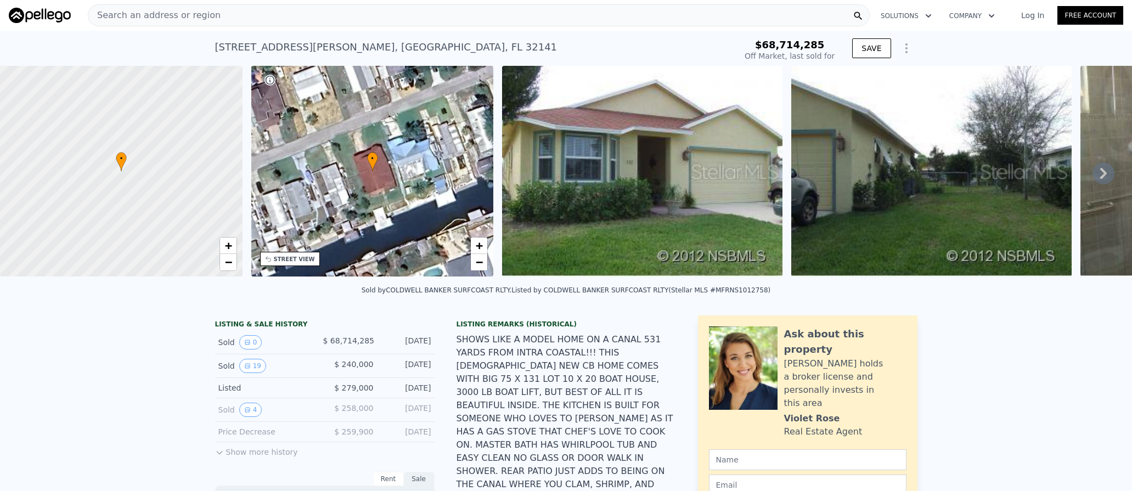
type input "$ 570,000"
type input "$ 278,419"
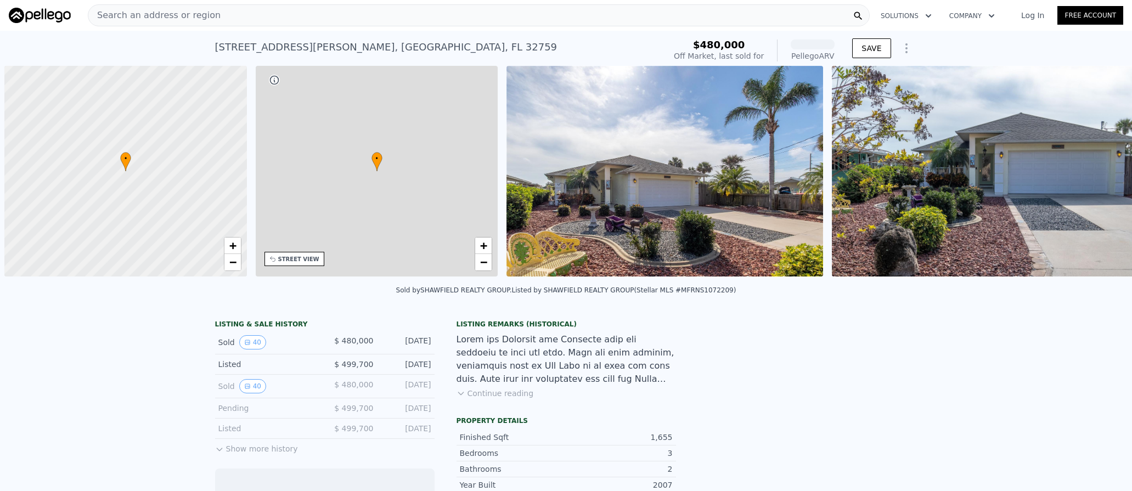
scroll to position [0, 4]
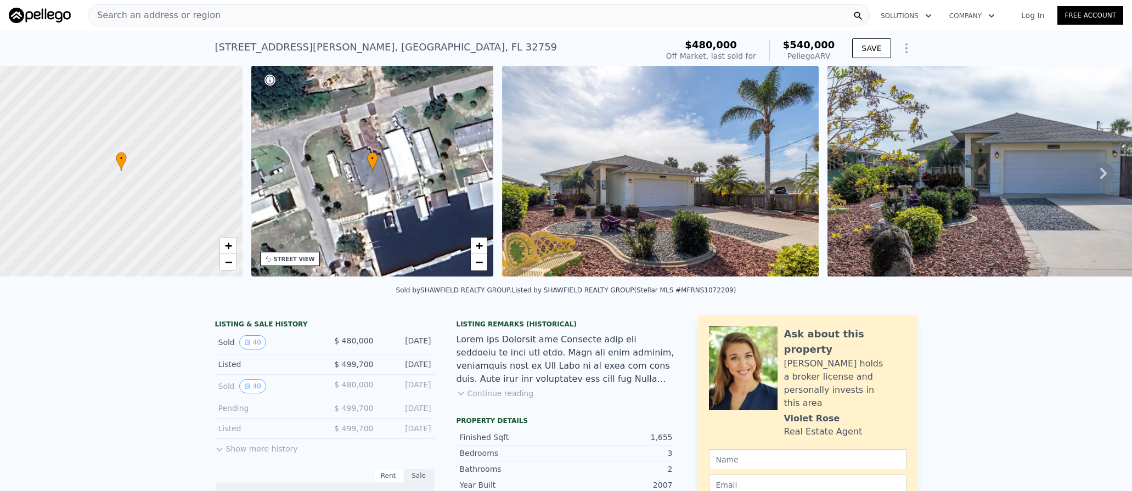
click at [609, 104] on img at bounding box center [660, 171] width 317 height 211
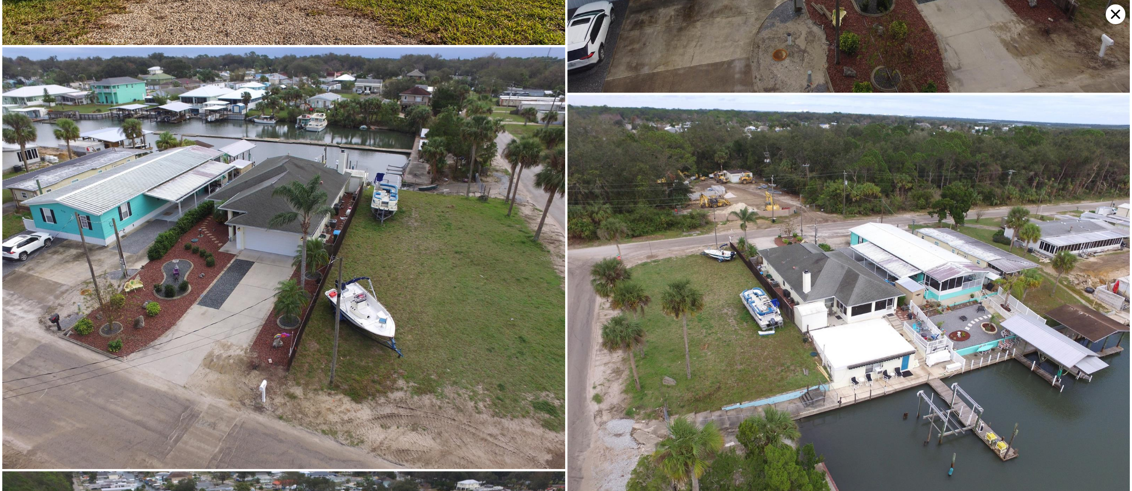
scroll to position [5613, 0]
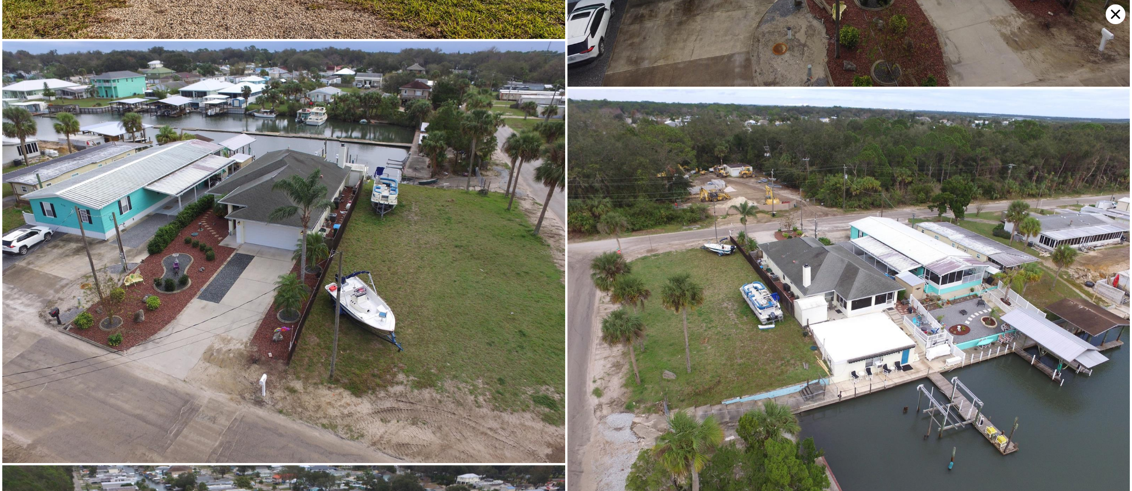
click at [1109, 18] on icon at bounding box center [1116, 14] width 20 height 20
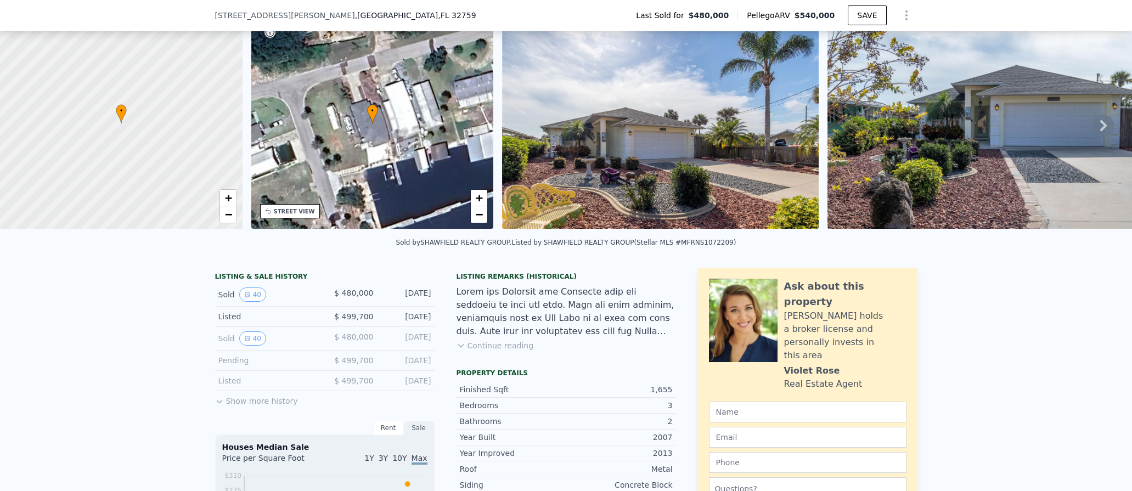
scroll to position [161, 0]
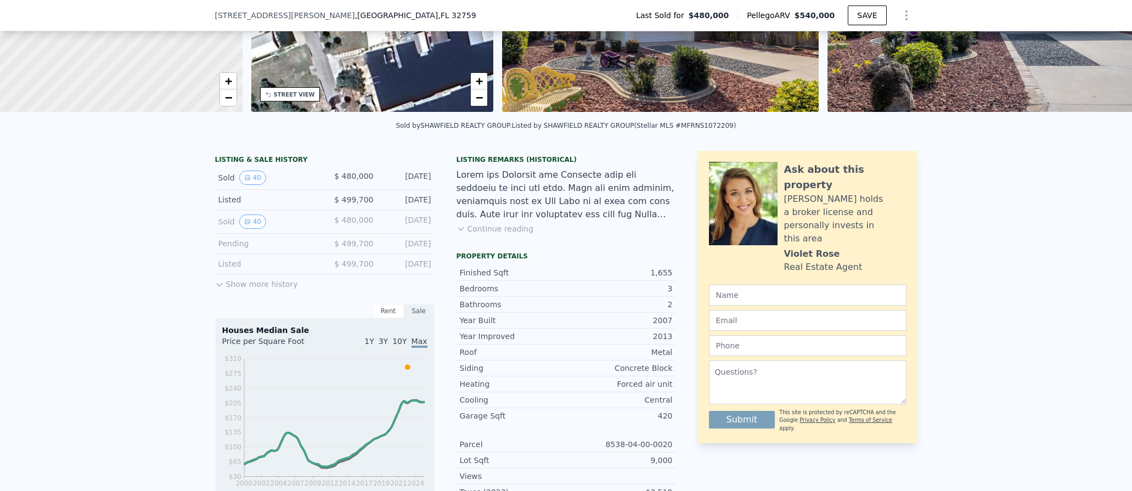
click at [473, 340] on div "Year Improved" at bounding box center [513, 336] width 106 height 11
click at [477, 234] on button "Continue reading" at bounding box center [494, 228] width 77 height 11
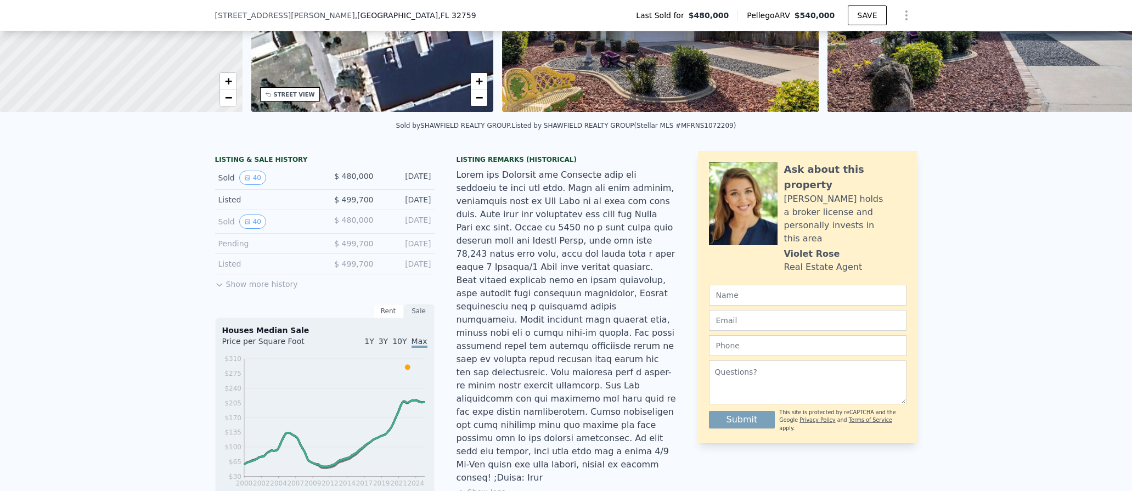
drag, startPoint x: 482, startPoint y: 303, endPoint x: 486, endPoint y: 298, distance: 5.9
click at [482, 303] on div at bounding box center [565, 326] width 219 height 316
click at [260, 15] on div "111 E Ariel Rd , Oak Hill , FL 32759 Last Sold for $480,000 Pellego ARV $540,00…" at bounding box center [566, 15] width 1132 height 31
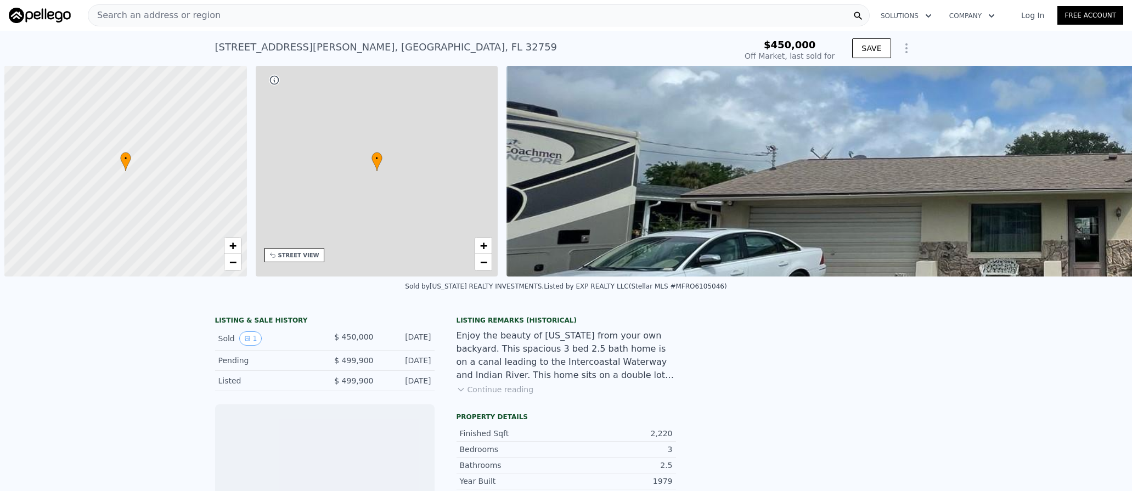
scroll to position [0, 4]
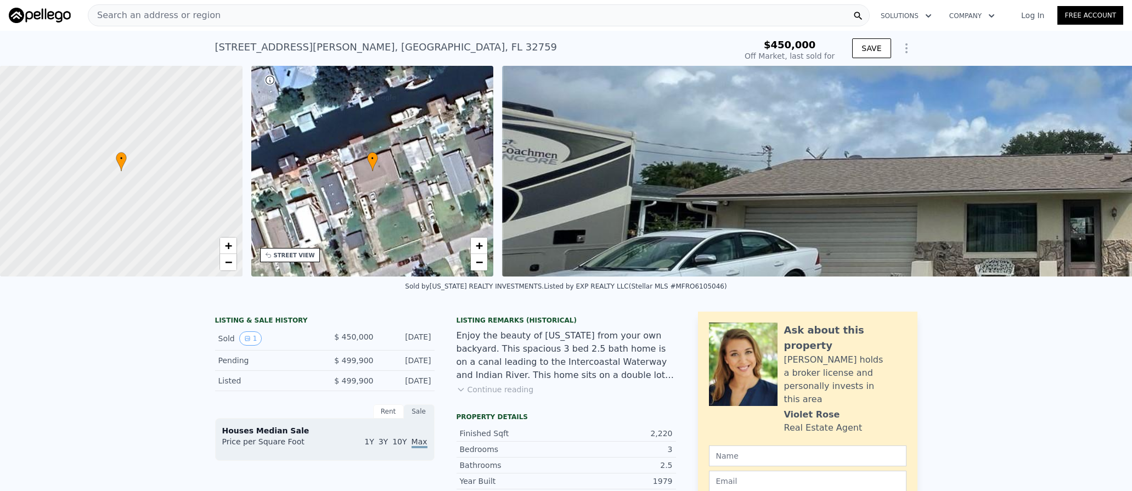
click at [865, 137] on img at bounding box center [1063, 171] width 1123 height 211
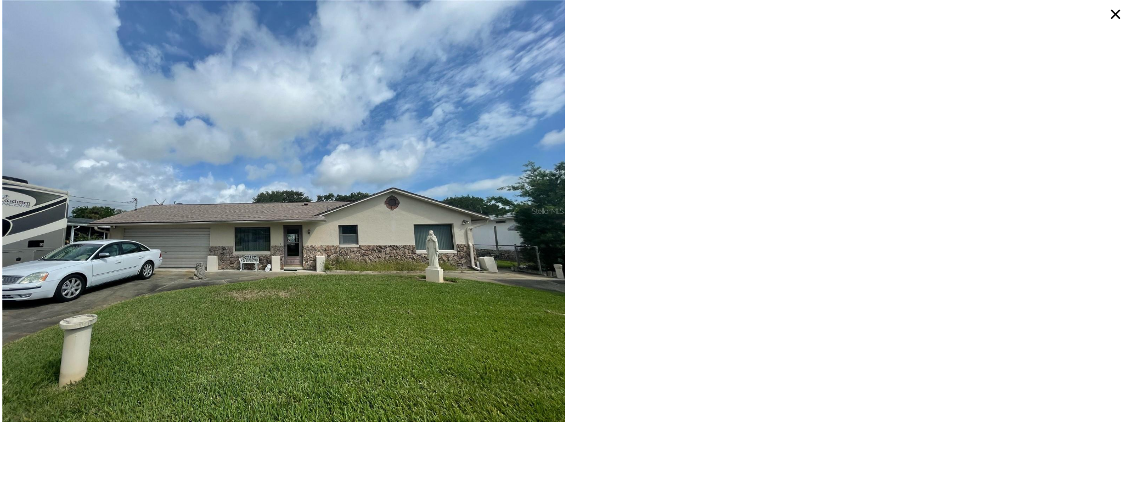
type input "-$ 482,151"
click at [1112, 13] on icon at bounding box center [1116, 14] width 20 height 20
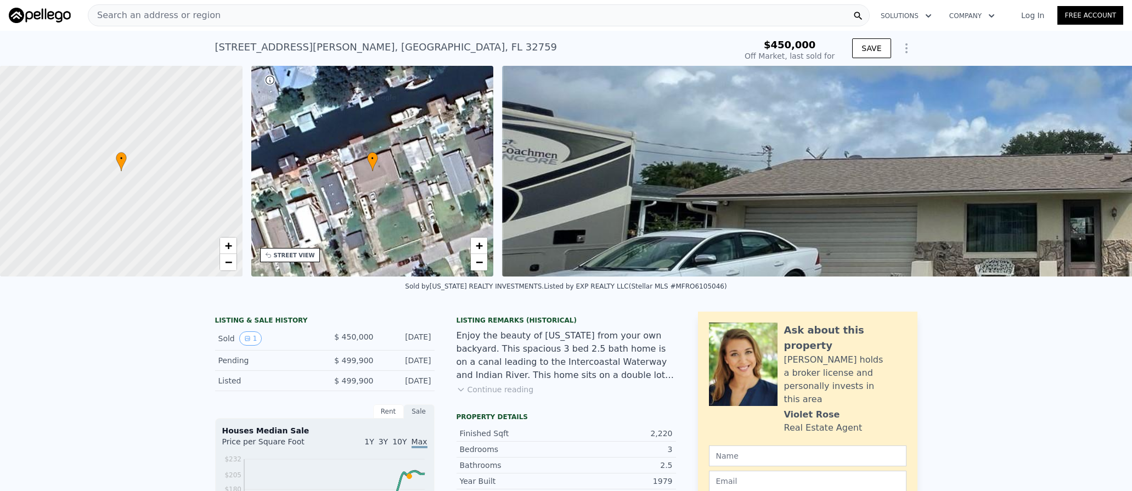
type input "$ 673,000"
type input "$ 149,125"
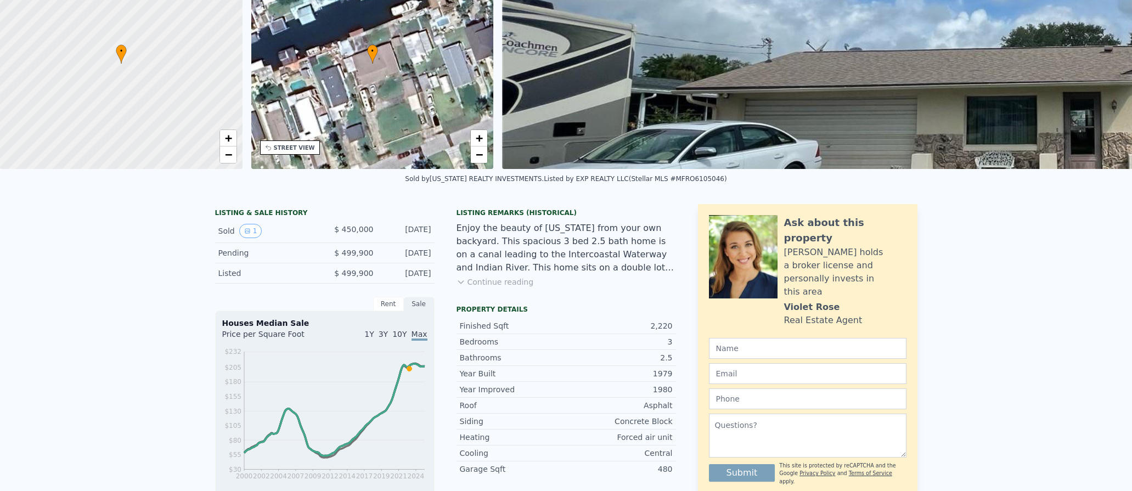
scroll to position [4, 0]
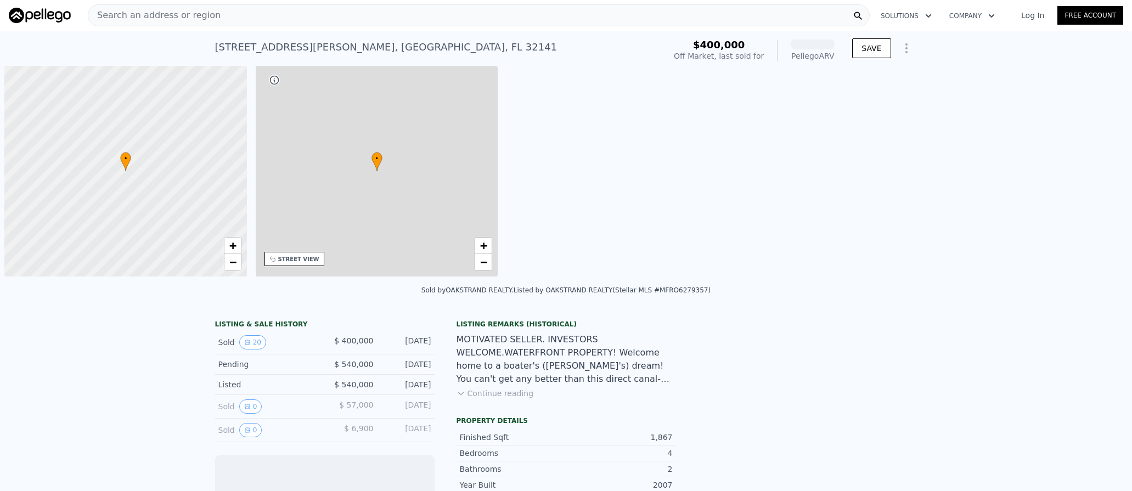
scroll to position [0, 4]
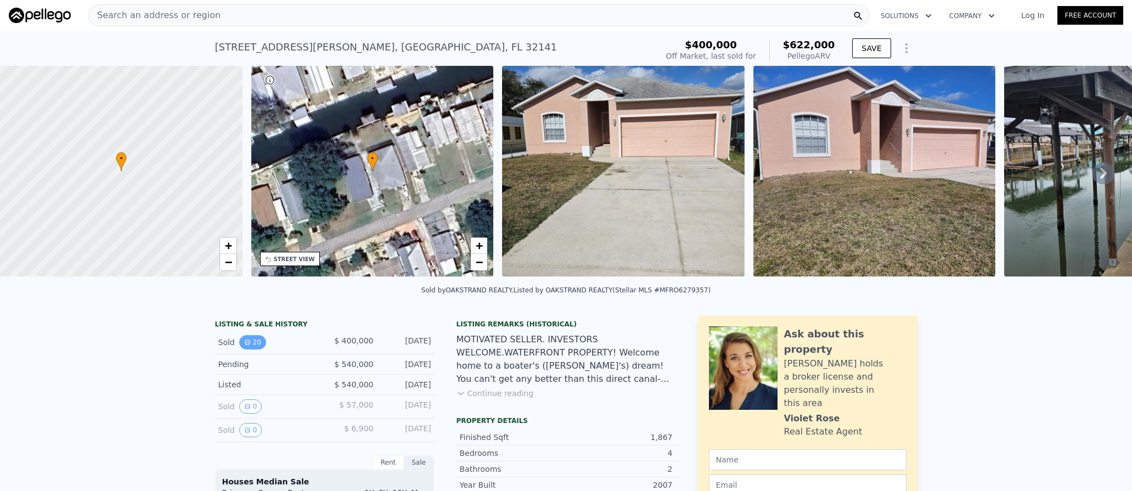
click at [247, 348] on button "20" at bounding box center [252, 342] width 27 height 14
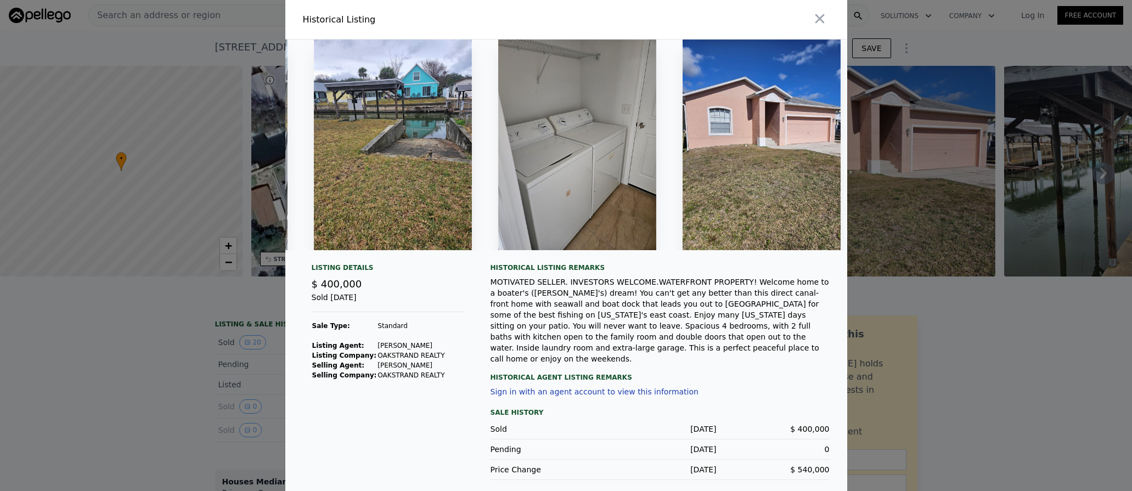
scroll to position [0, 3116]
